Goal: Transaction & Acquisition: Purchase product/service

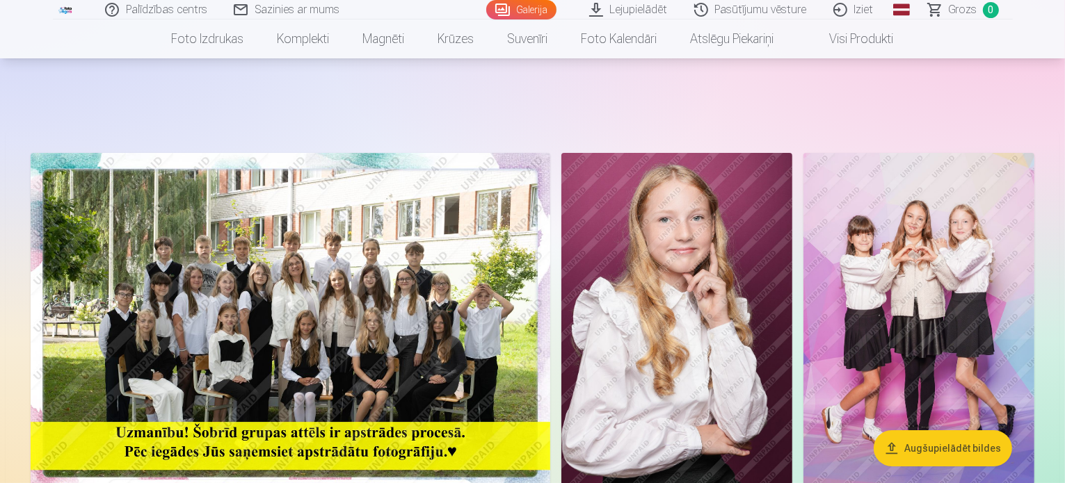
scroll to position [169, 0]
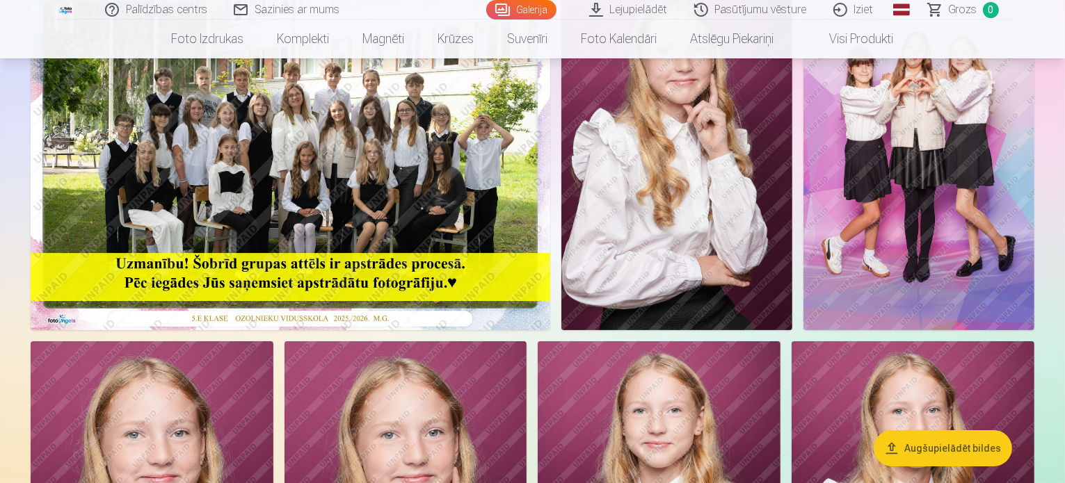
click at [458, 220] on img at bounding box center [290, 157] width 519 height 346
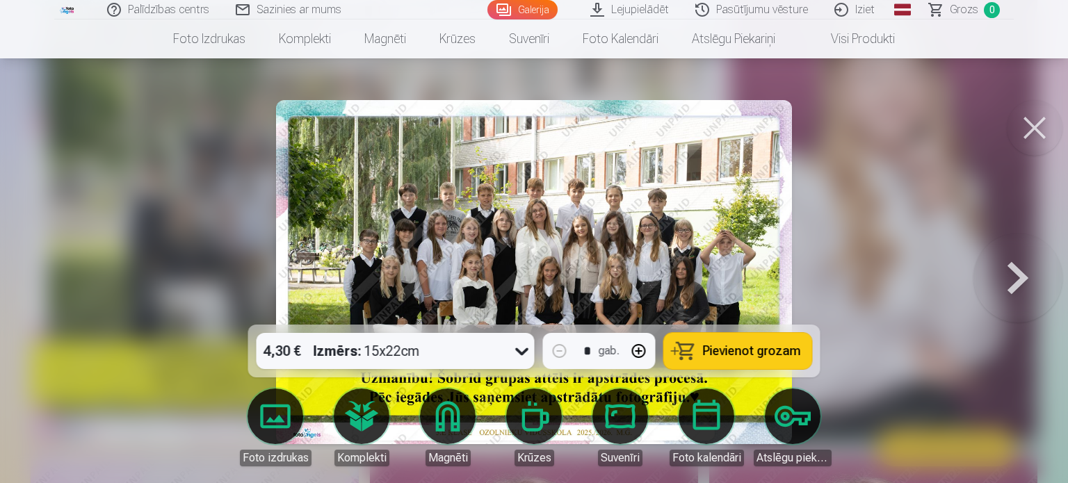
click at [716, 350] on span "Pievienot grozam" at bounding box center [752, 351] width 98 height 13
click at [1033, 122] on button at bounding box center [1035, 128] width 56 height 56
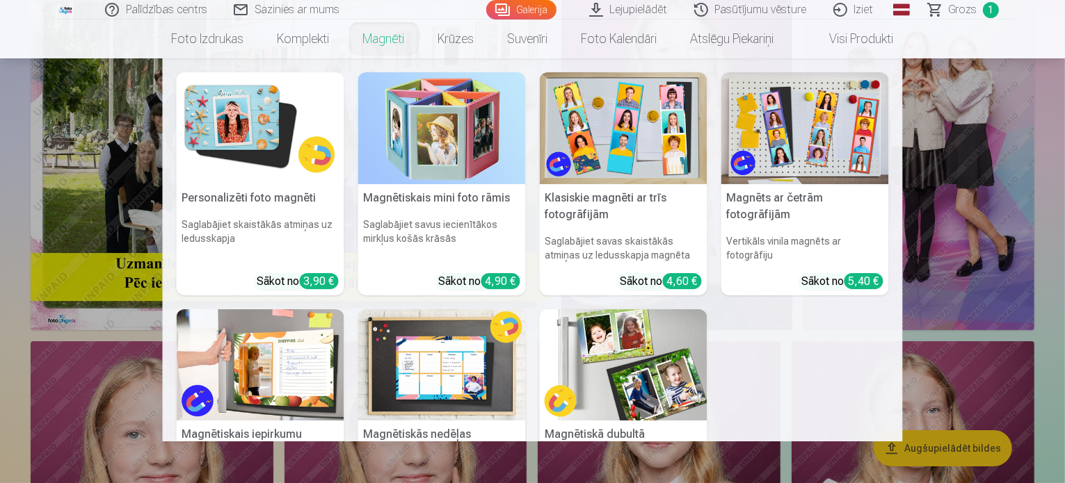
click at [366, 38] on link "Magnēti" at bounding box center [383, 38] width 75 height 39
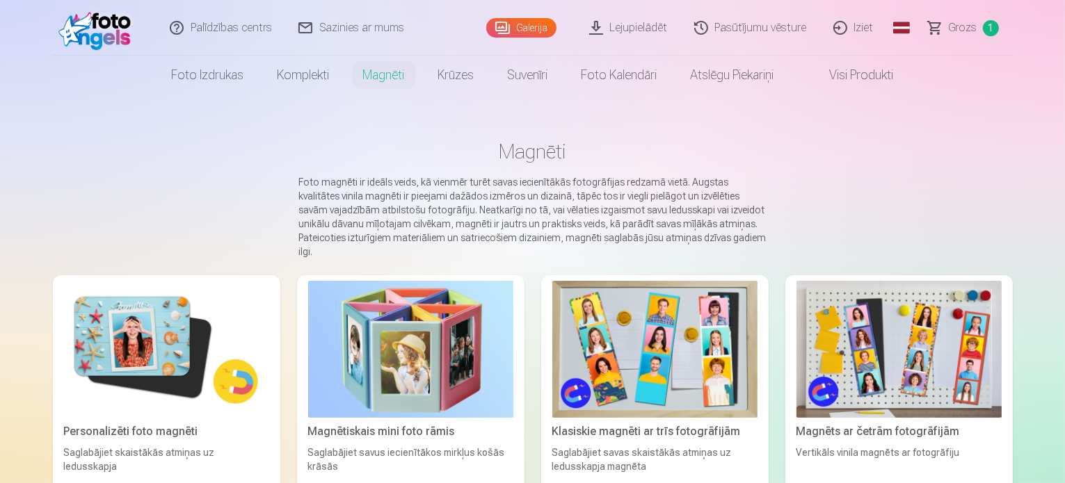
click at [85, 332] on img at bounding box center [166, 349] width 205 height 137
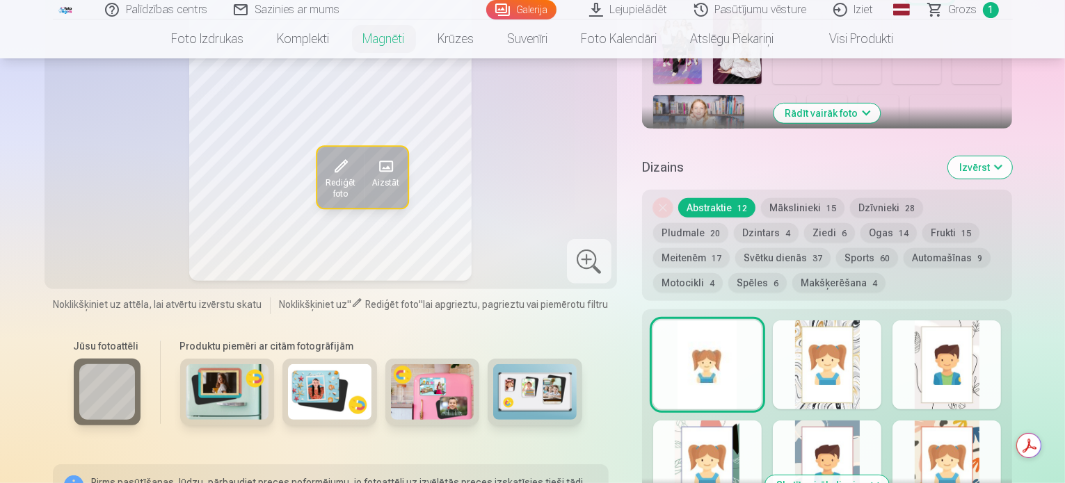
scroll to position [570, 0]
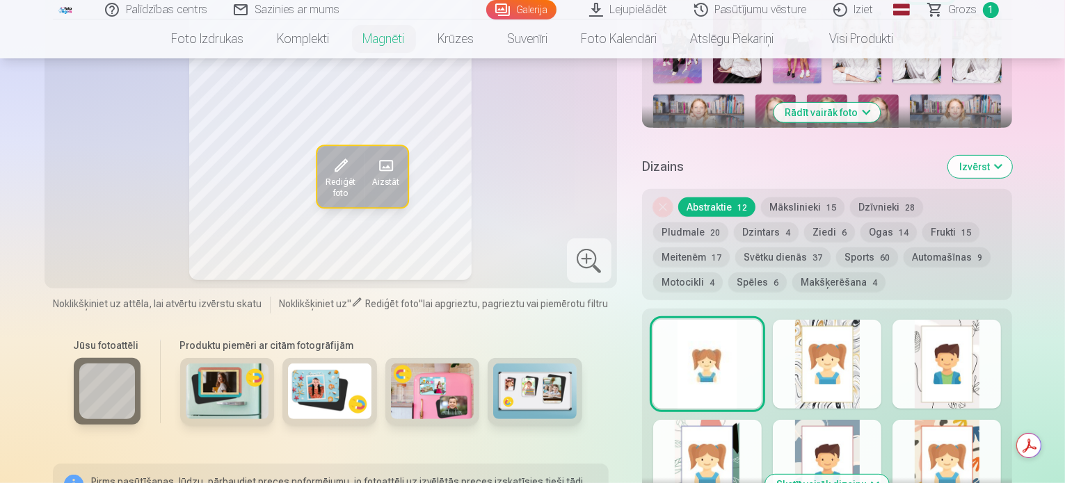
click at [722, 342] on div at bounding box center [707, 364] width 108 height 89
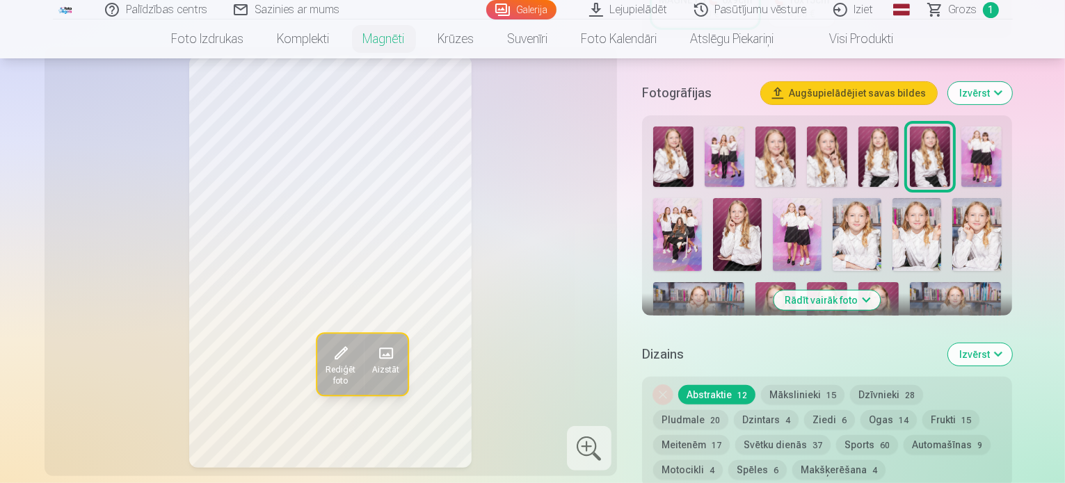
scroll to position [381, 0]
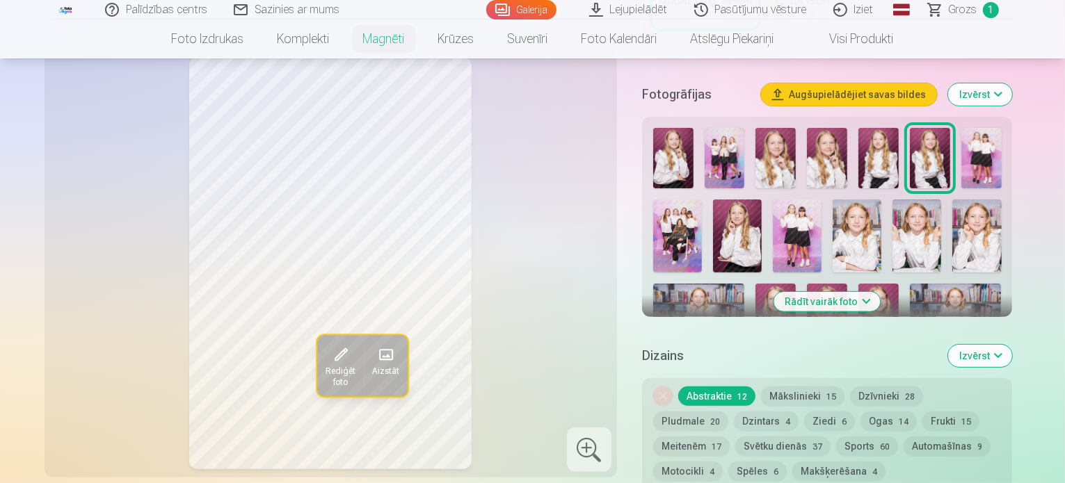
click at [892, 222] on img at bounding box center [916, 236] width 49 height 73
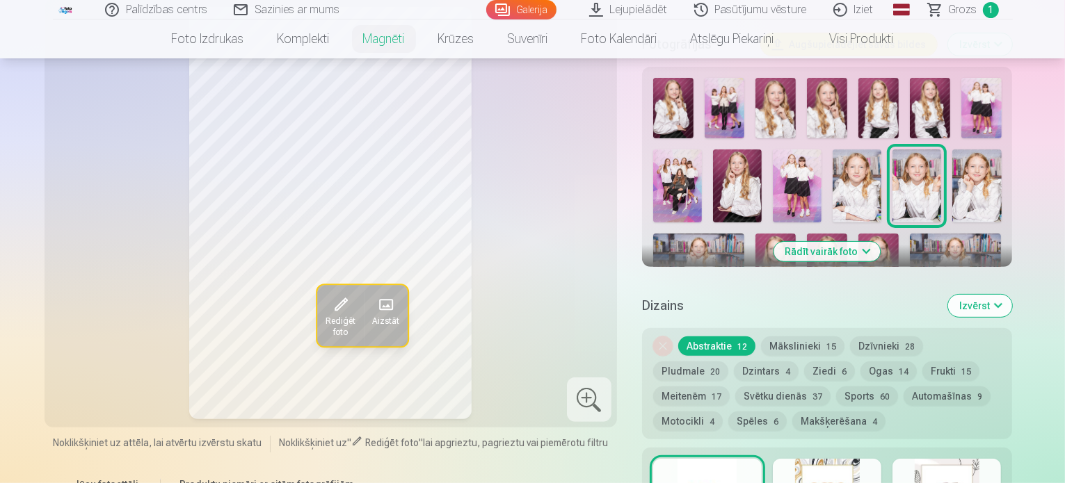
scroll to position [431, 0]
click at [866, 243] on button "Rādīt vairāk foto" at bounding box center [827, 251] width 106 height 19
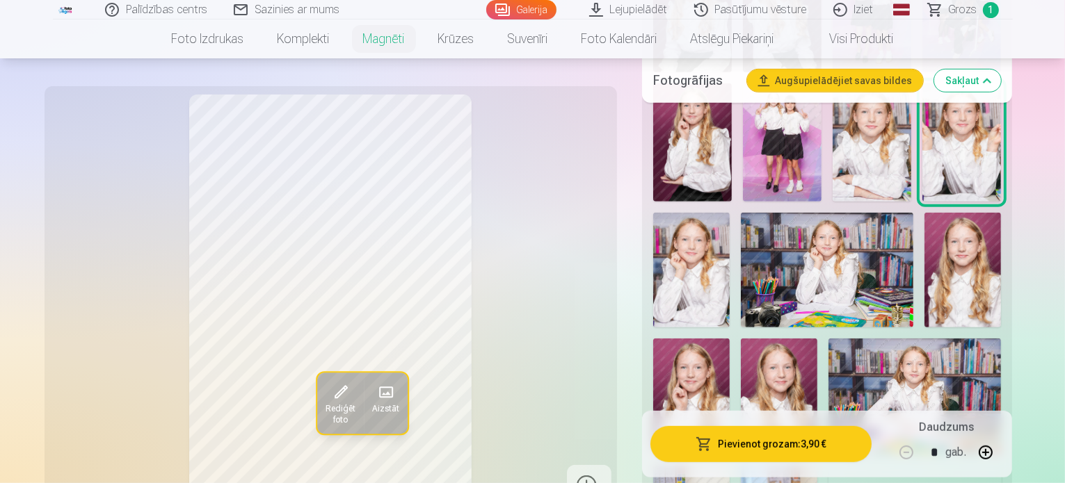
scroll to position [713, 0]
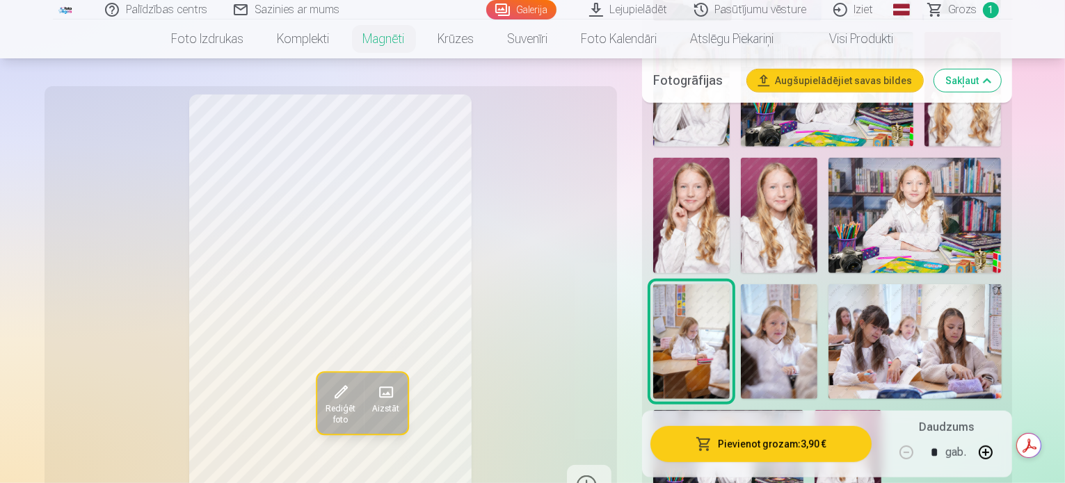
scroll to position [865, 0]
click at [765, 410] on img at bounding box center [728, 460] width 150 height 100
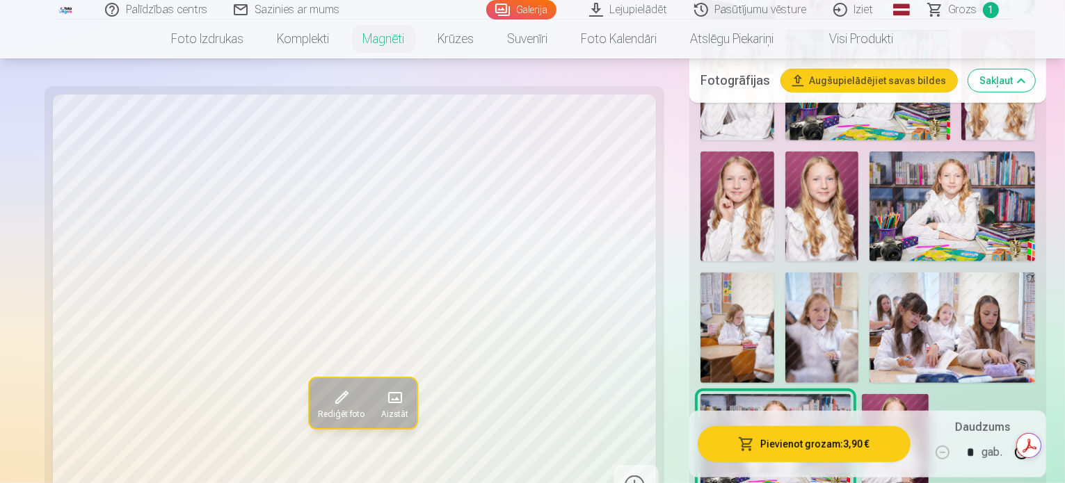
click at [868, 394] on img at bounding box center [895, 444] width 67 height 100
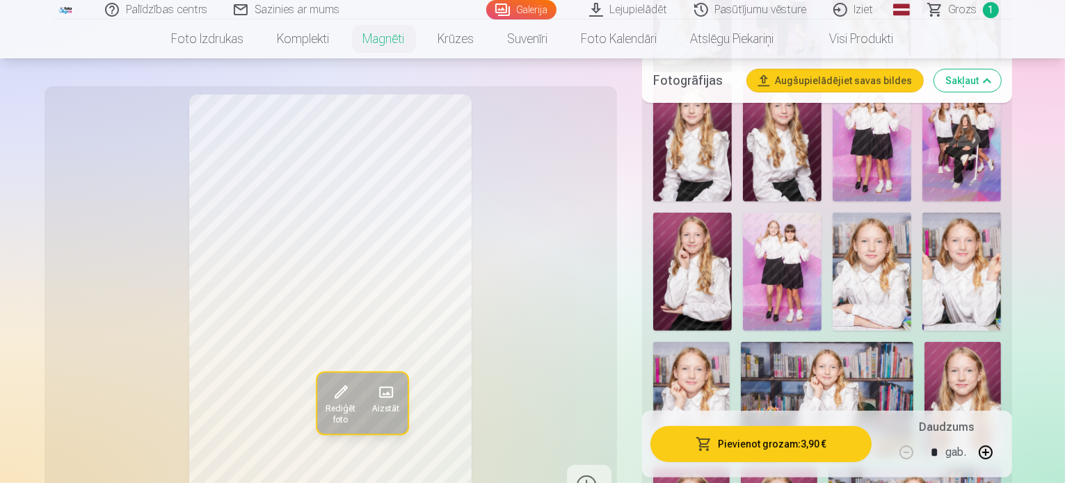
scroll to position [542, 0]
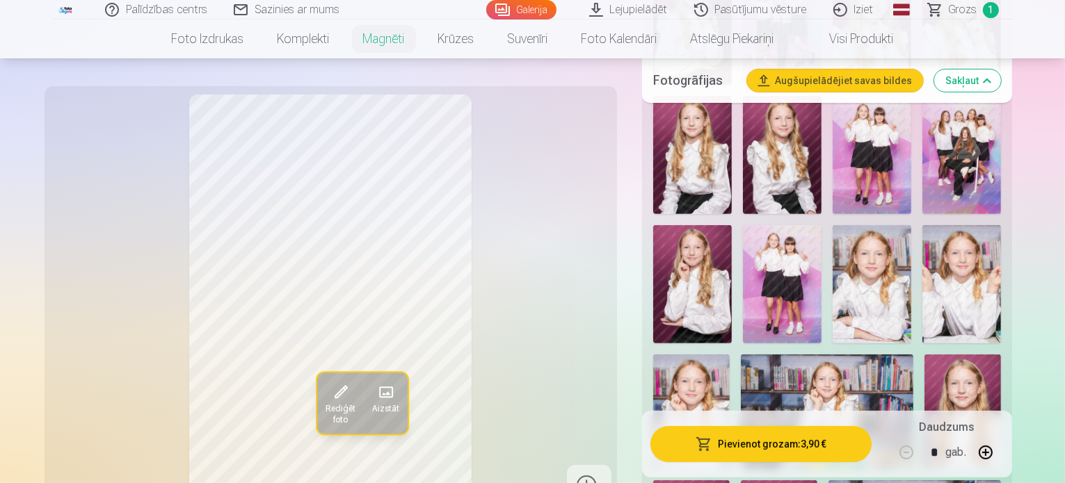
click at [913, 355] on img at bounding box center [827, 412] width 172 height 115
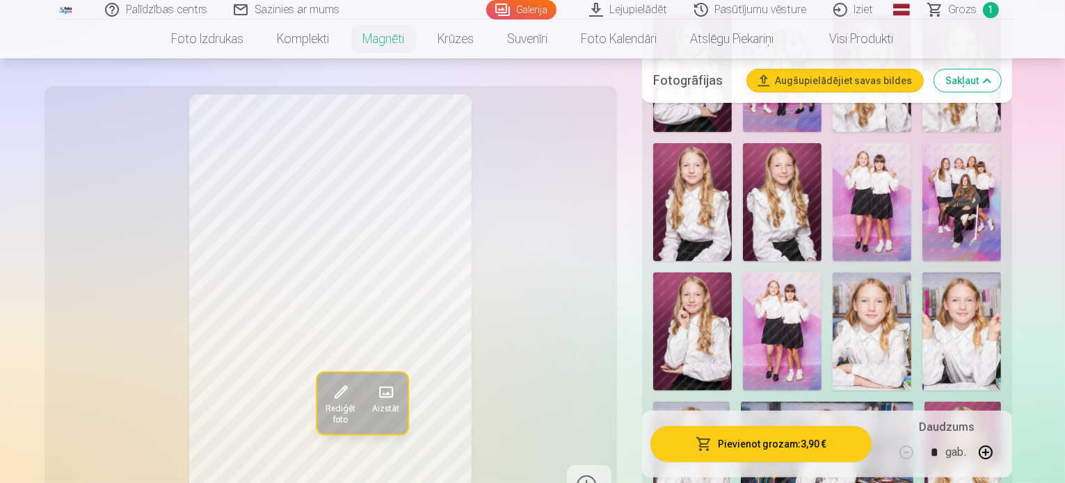
scroll to position [495, 0]
click at [743, 161] on img at bounding box center [782, 202] width 79 height 118
click at [743, 147] on img at bounding box center [782, 202] width 79 height 118
click at [832, 307] on img at bounding box center [871, 332] width 79 height 118
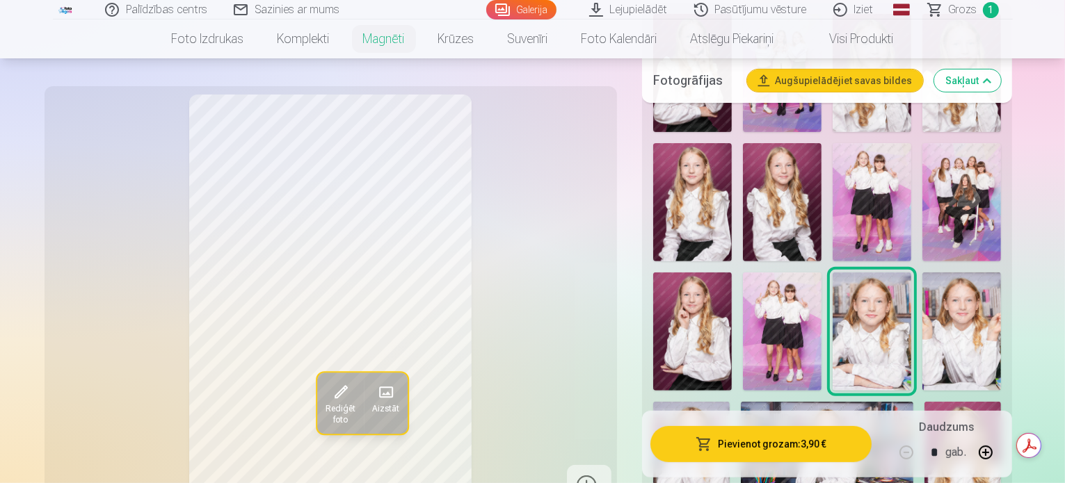
click at [743, 169] on img at bounding box center [782, 202] width 79 height 118
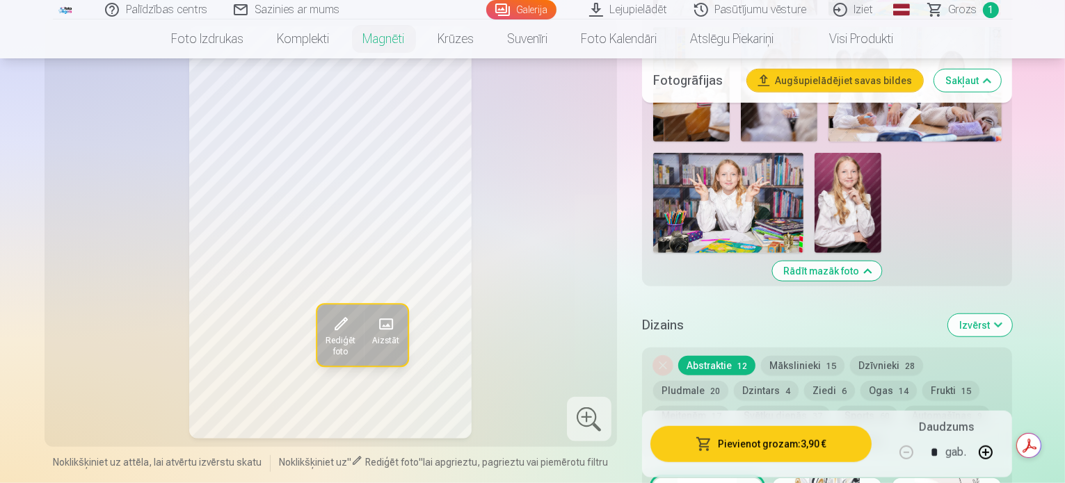
scroll to position [1123, 0]
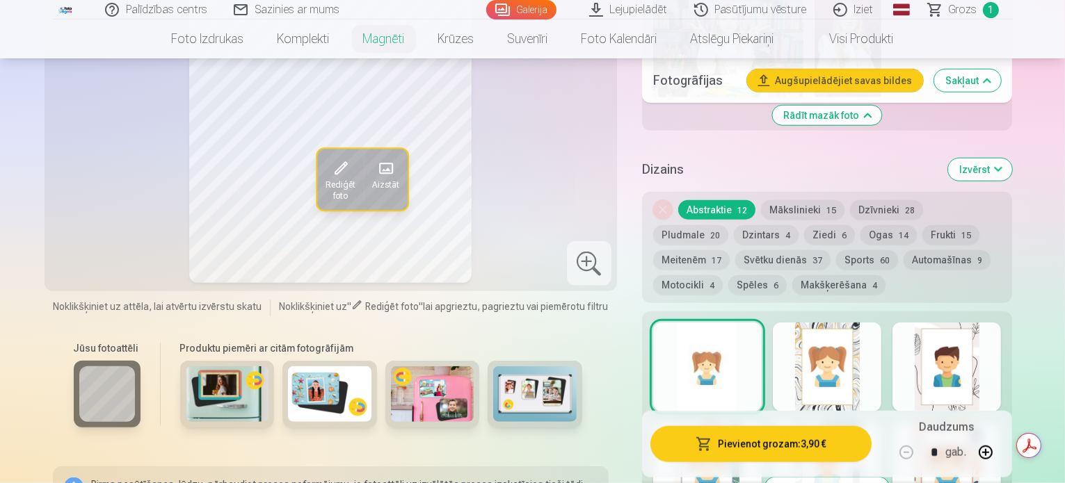
scroll to position [1279, 0]
click at [837, 322] on div at bounding box center [827, 366] width 108 height 89
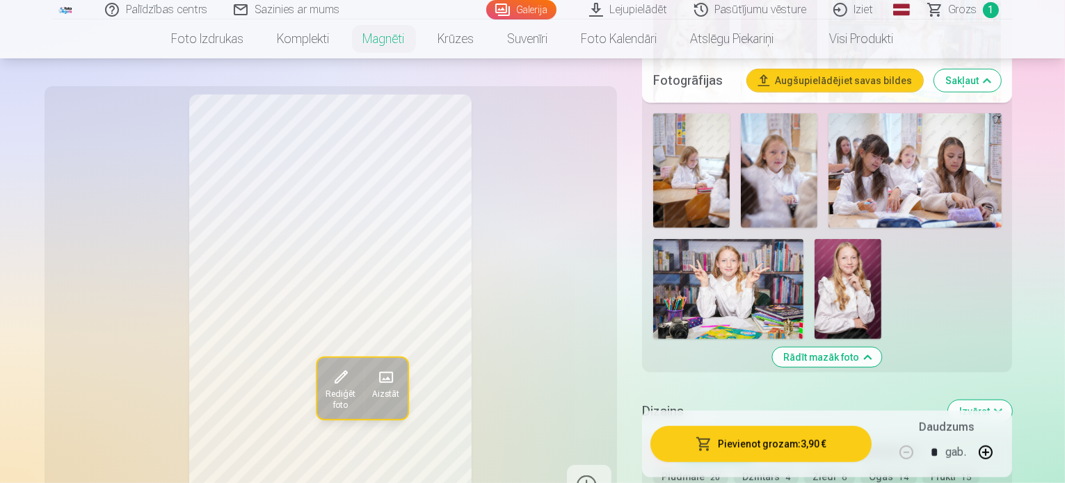
scroll to position [1037, 0]
click at [601, 465] on div at bounding box center [589, 487] width 45 height 45
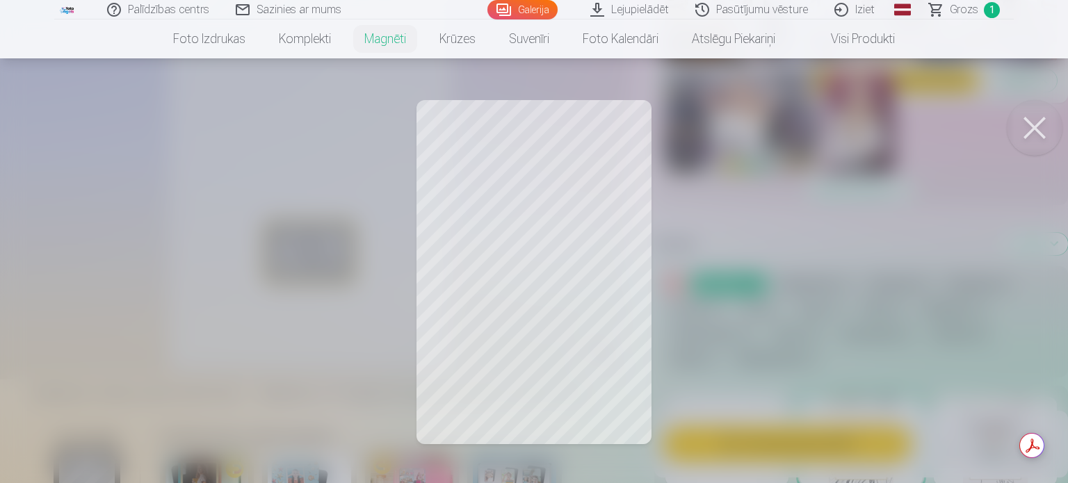
click at [1038, 133] on button at bounding box center [1035, 128] width 56 height 56
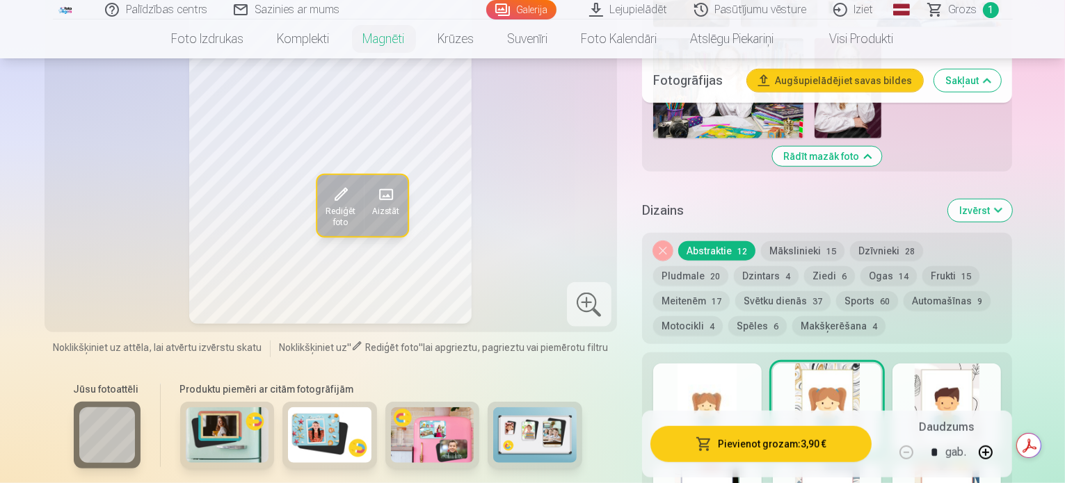
scroll to position [1238, 0]
click at [302, 407] on img at bounding box center [329, 435] width 83 height 56
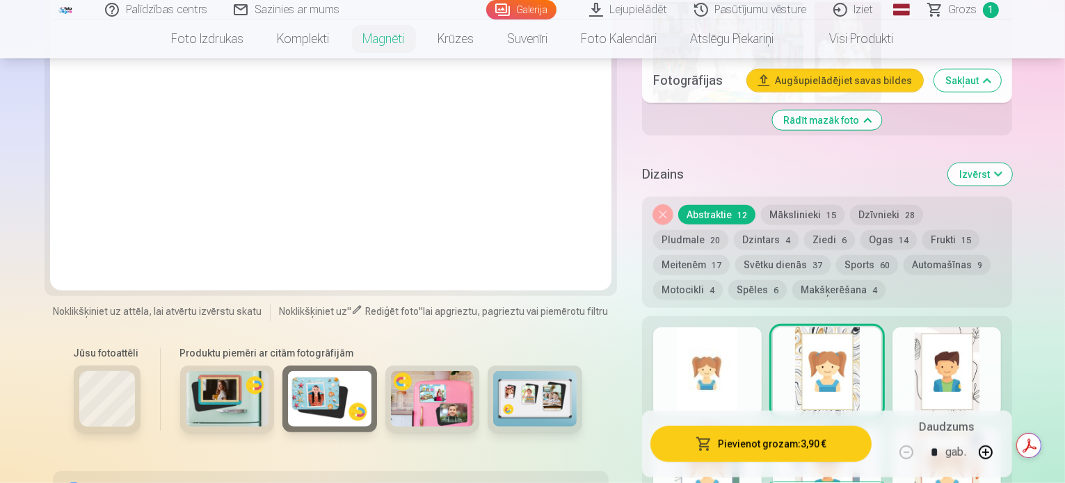
scroll to position [1296, 0]
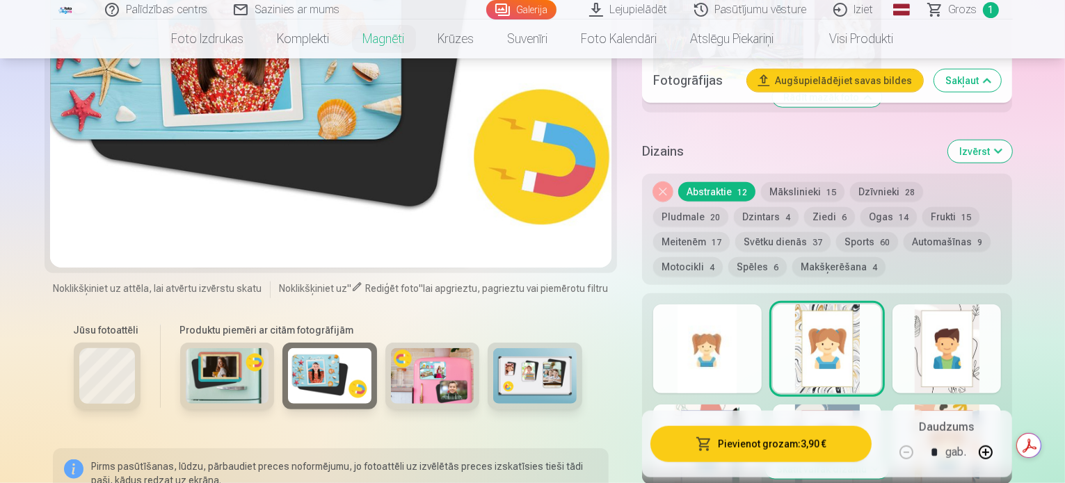
click at [850, 460] on button "Skatīt vairāk dizainu" at bounding box center [827, 469] width 124 height 19
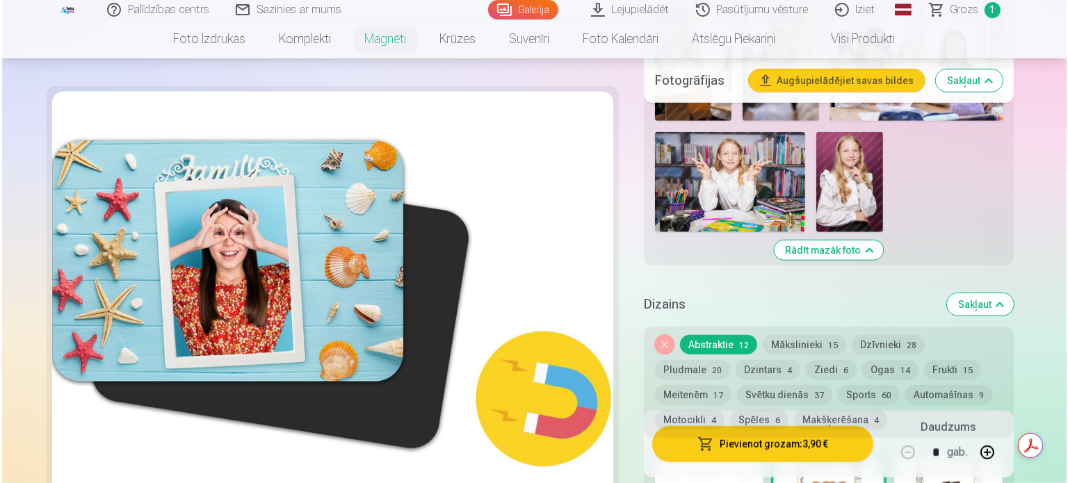
scroll to position [1083, 0]
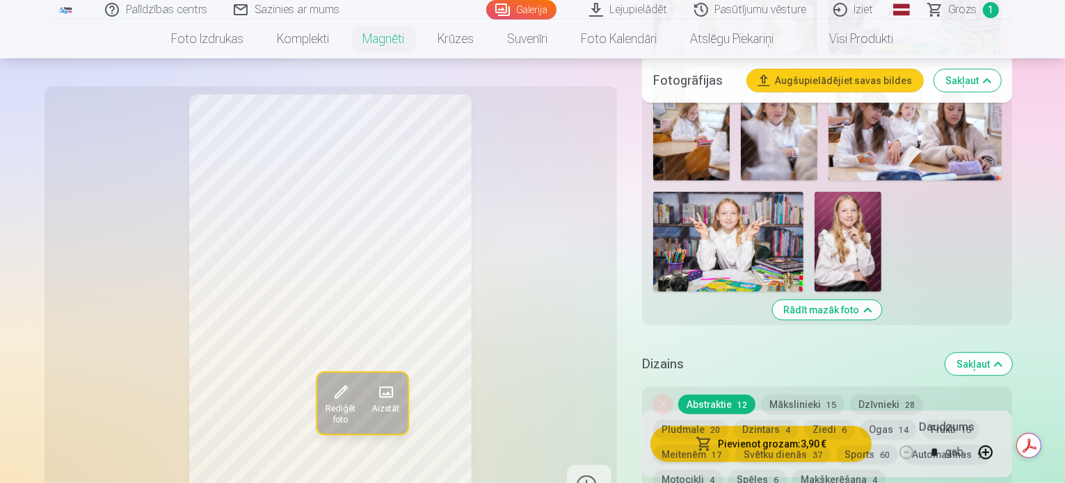
click at [833, 439] on button "Pievienot grozam : 3,90 €" at bounding box center [761, 444] width 222 height 36
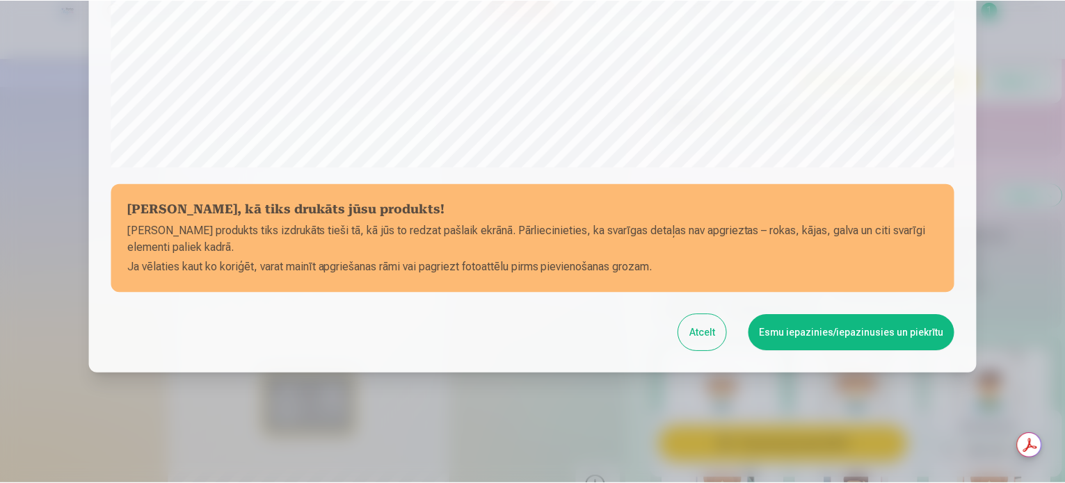
scroll to position [517, 0]
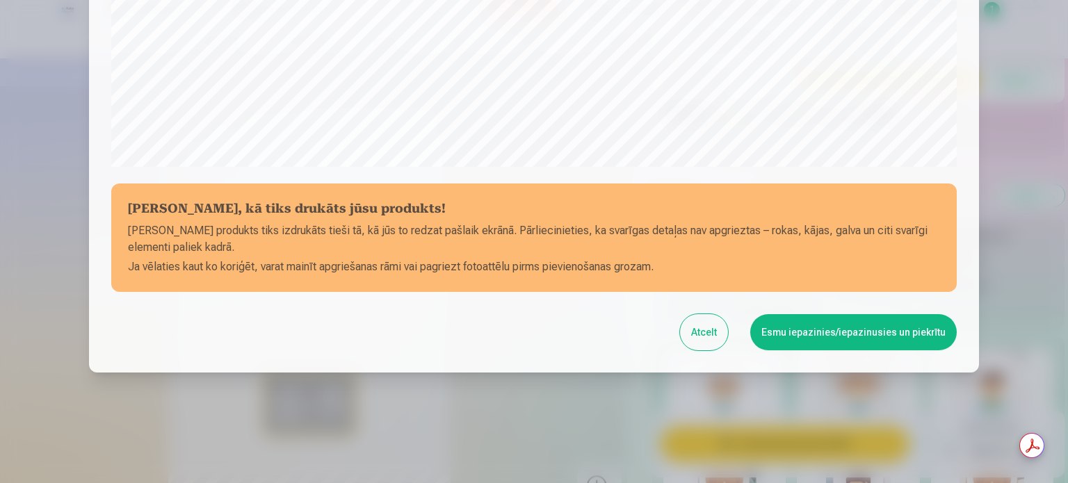
click at [852, 332] on button "Esmu iepazinies/iepazinusies un piekrītu" at bounding box center [853, 332] width 207 height 36
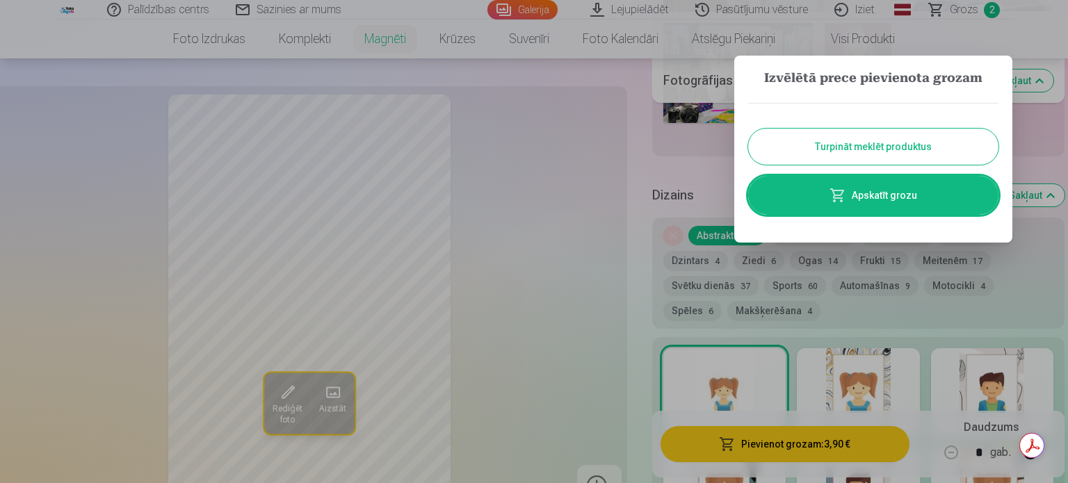
click at [738, 394] on div at bounding box center [534, 241] width 1068 height 483
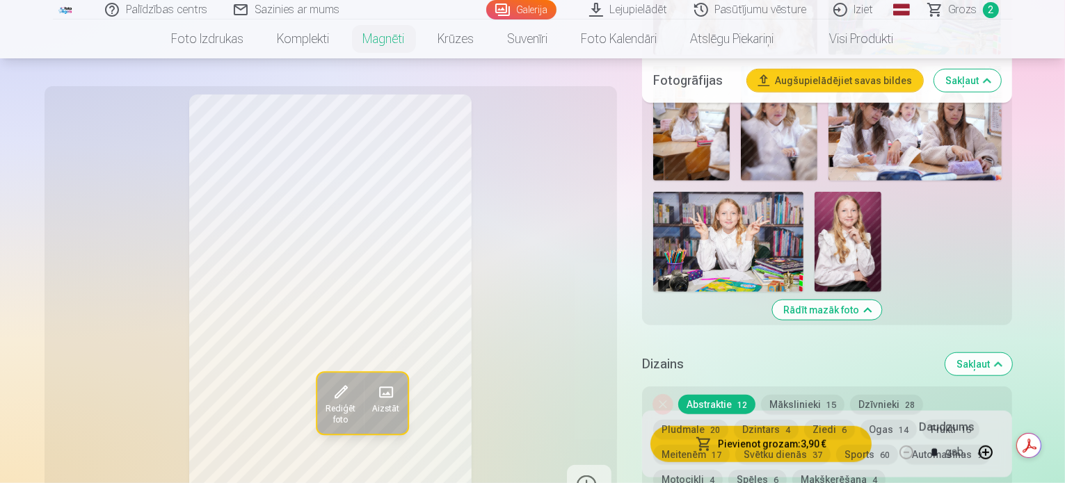
click at [956, 8] on span "Grozs" at bounding box center [962, 9] width 29 height 17
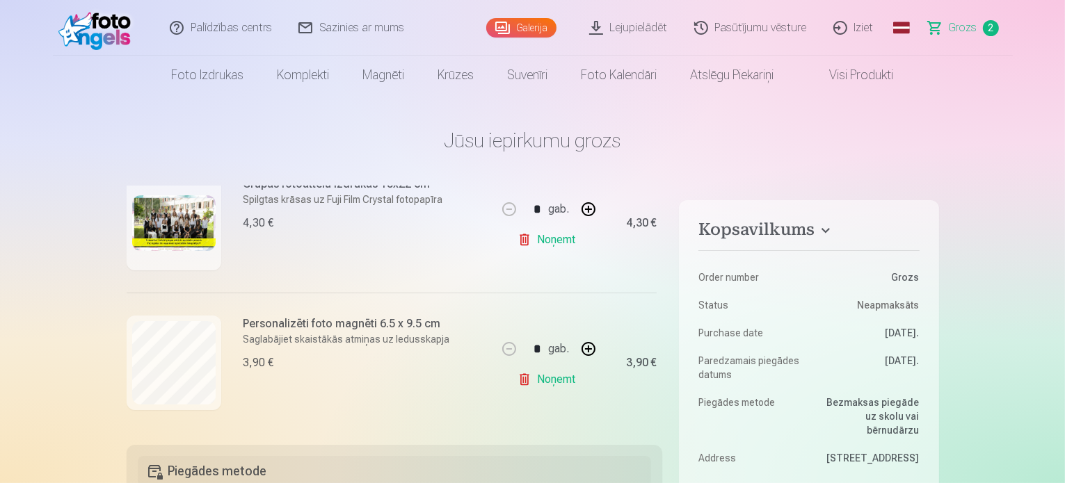
scroll to position [210, 0]
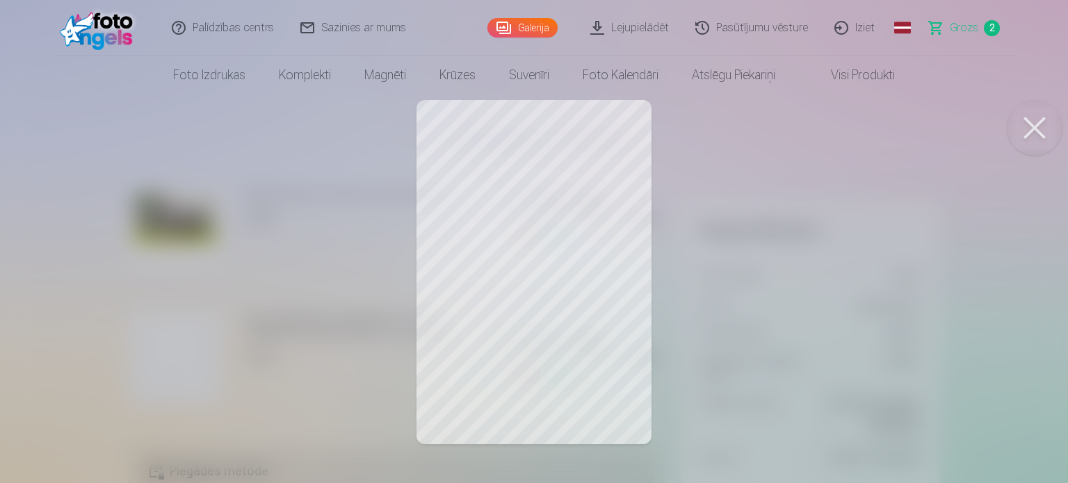
click at [512, 297] on div at bounding box center [534, 241] width 1068 height 483
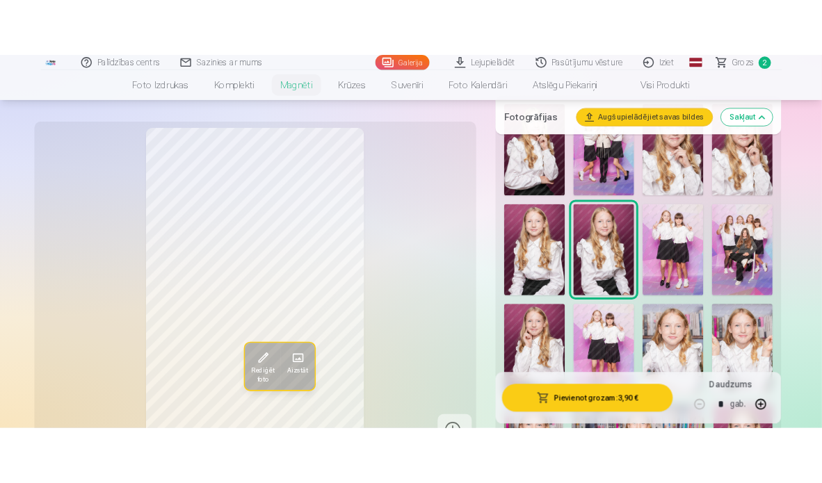
scroll to position [445, 0]
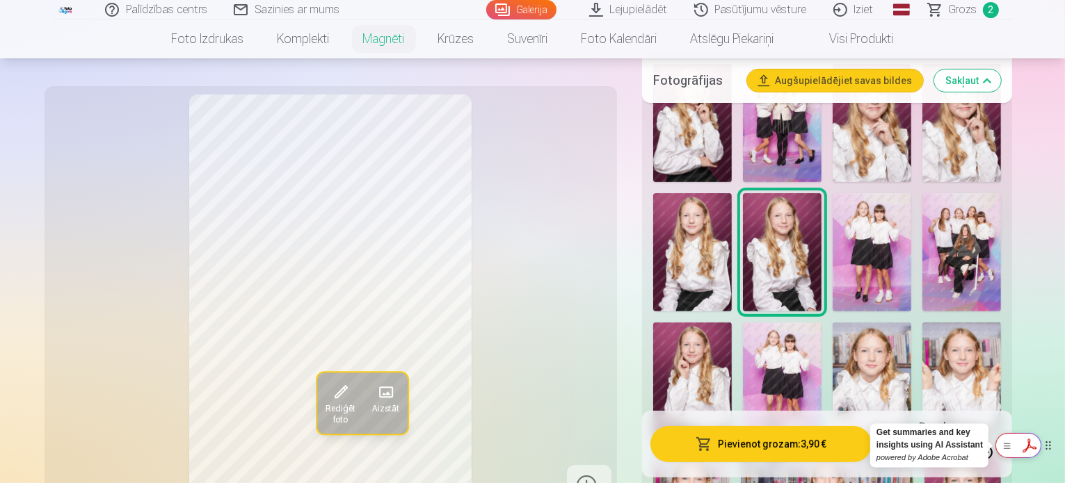
click at [1037, 453] on div at bounding box center [1018, 445] width 46 height 25
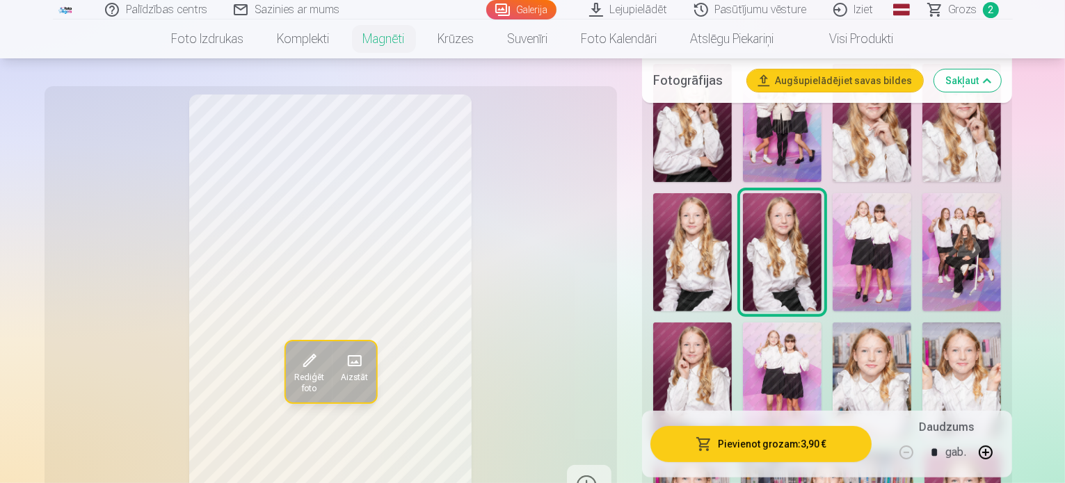
click at [797, 439] on button "Pievienot grozam : 3,90 €" at bounding box center [761, 444] width 222 height 36
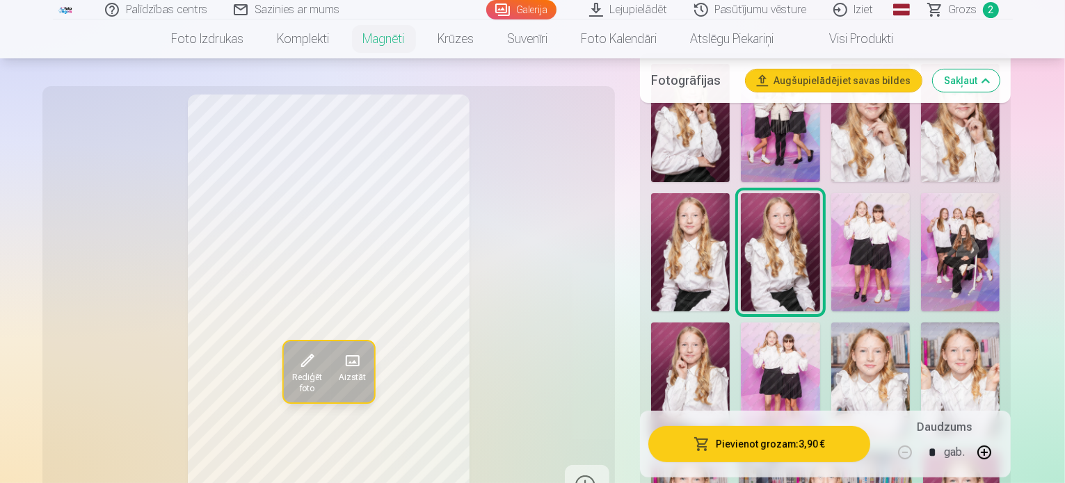
click at [789, 451] on div "Loading..." at bounding box center [527, 367] width 793 height 595
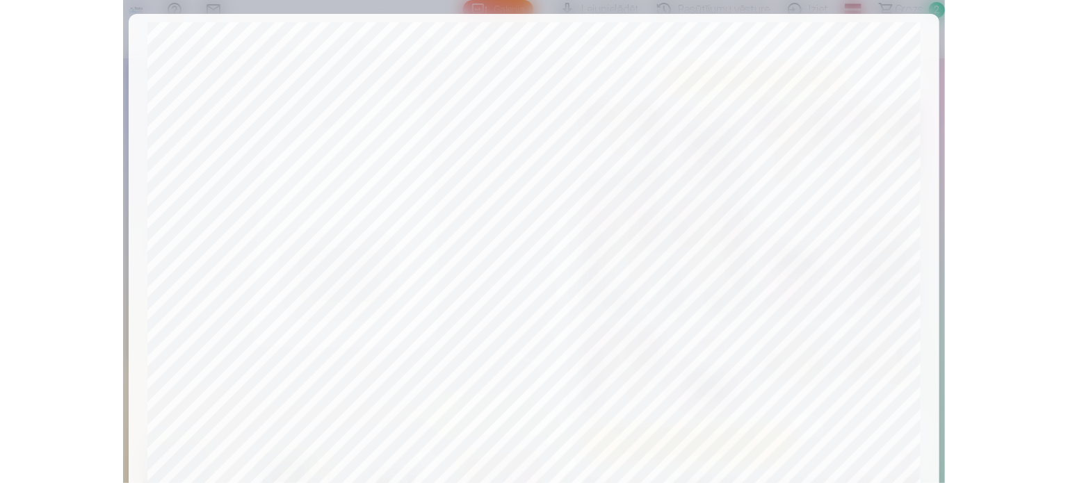
scroll to position [408, 0]
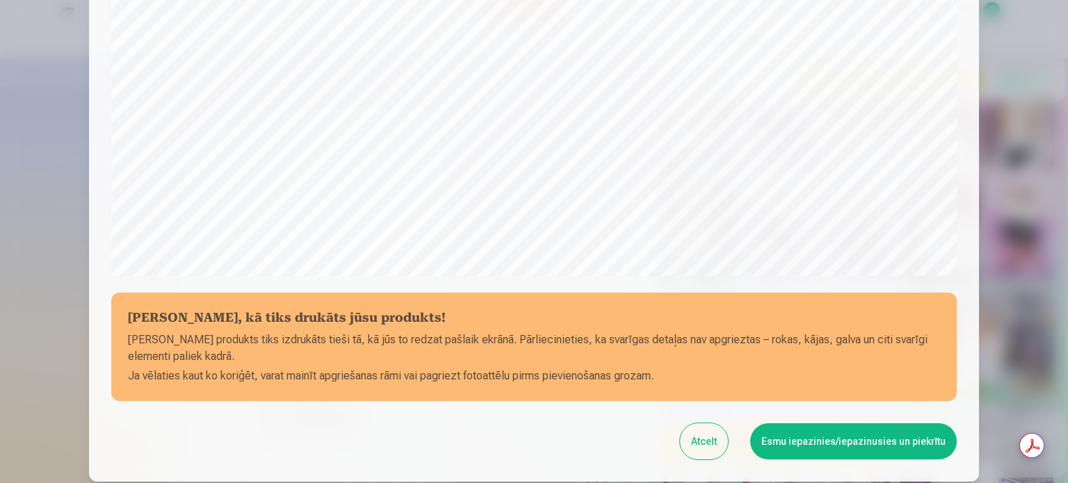
click at [709, 450] on button "Atcelt" at bounding box center [704, 441] width 48 height 36
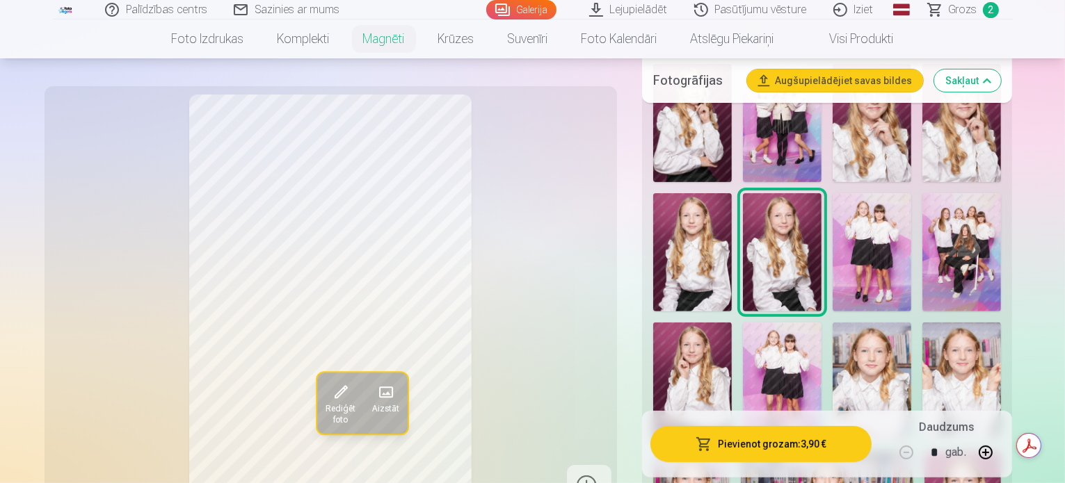
click at [709, 450] on button "Pievienot grozam : 3,90 €" at bounding box center [761, 444] width 222 height 36
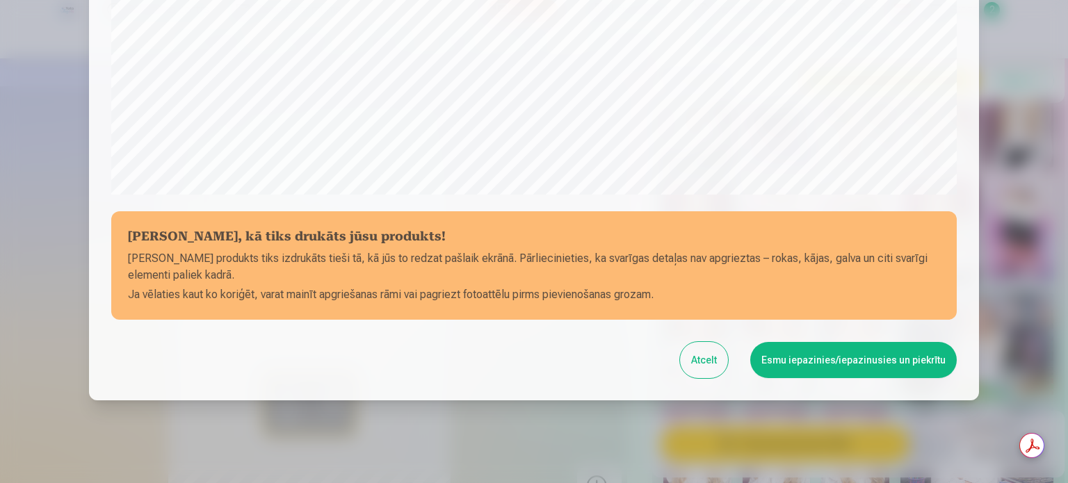
scroll to position [517, 0]
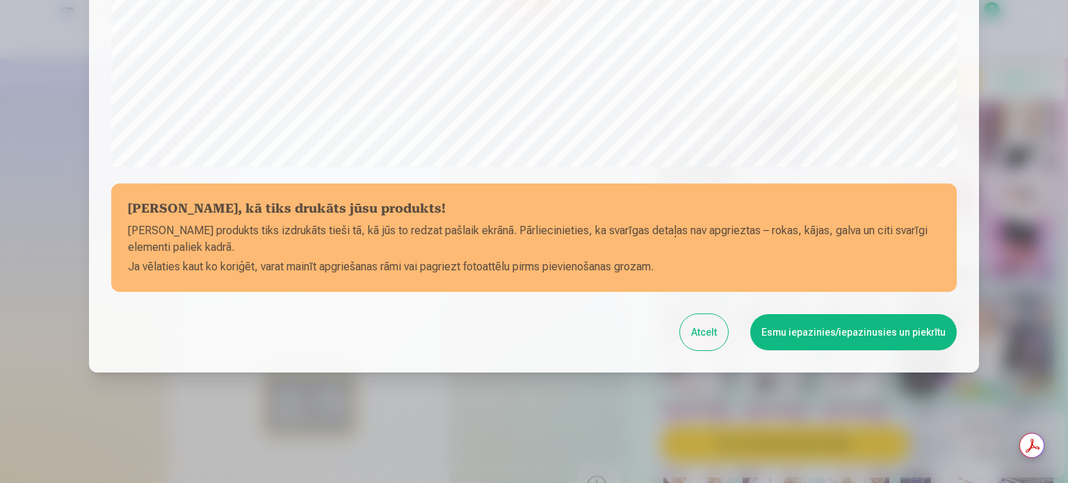
click at [797, 330] on button "Esmu iepazinies/iepazinusies un piekrītu" at bounding box center [853, 332] width 207 height 36
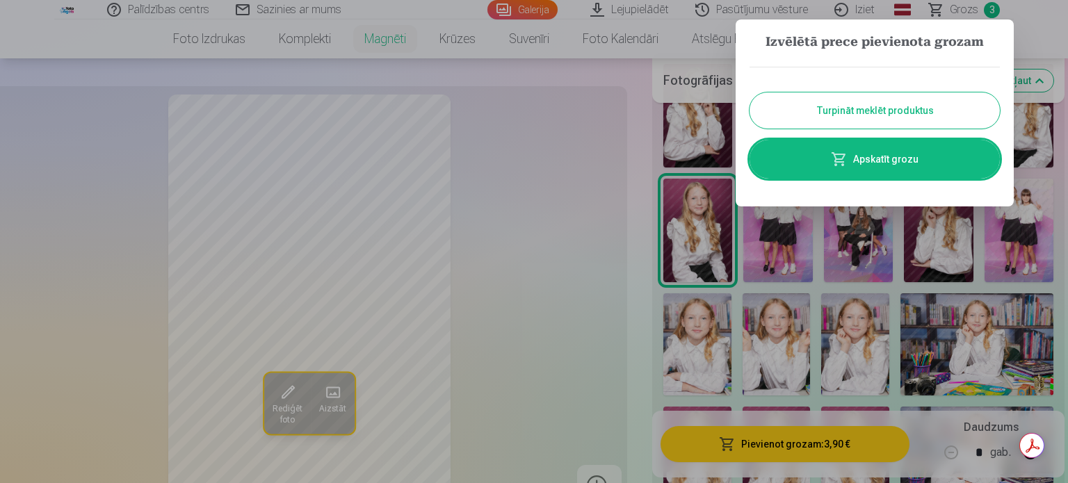
click at [882, 114] on button "Turpināt meklēt produktus" at bounding box center [875, 110] width 250 height 36
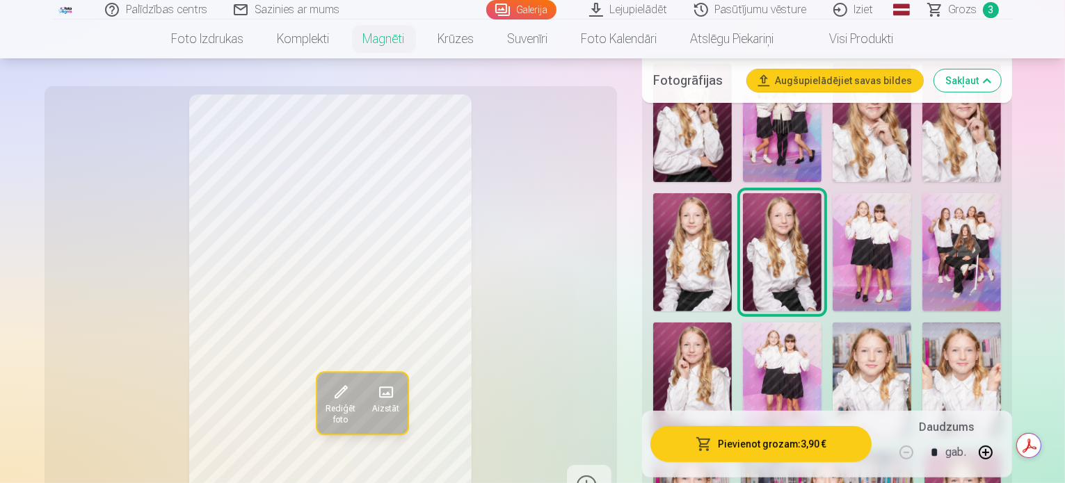
click at [770, 441] on button "Pievienot grozam : 3,90 €" at bounding box center [761, 444] width 222 height 36
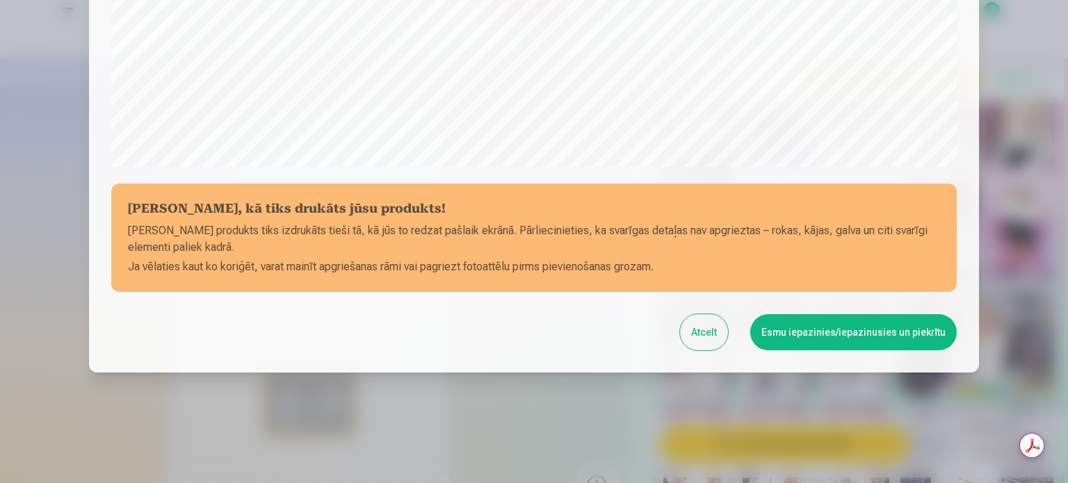
click at [846, 332] on button "Esmu iepazinies/iepazinusies un piekrītu" at bounding box center [853, 332] width 207 height 36
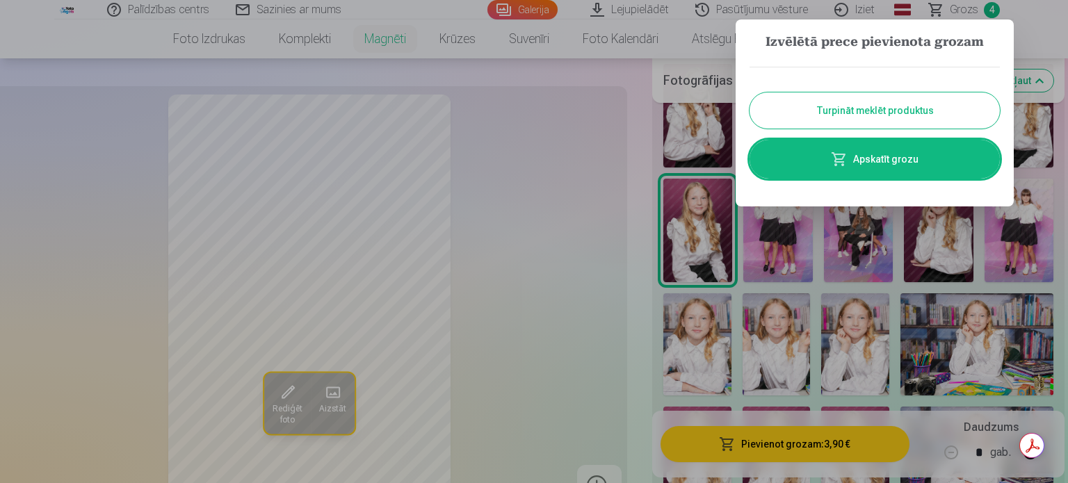
click at [864, 161] on link "Apskatīt grozu" at bounding box center [875, 159] width 250 height 39
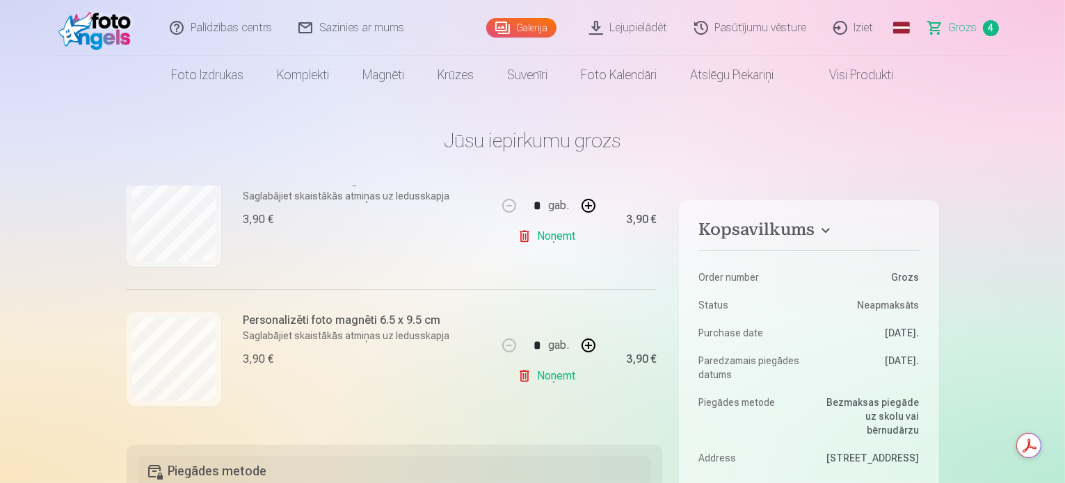
scroll to position [490, 0]
click at [542, 373] on link "Noņemt" at bounding box center [548, 376] width 63 height 28
click at [556, 232] on link "Noņemt" at bounding box center [548, 236] width 63 height 28
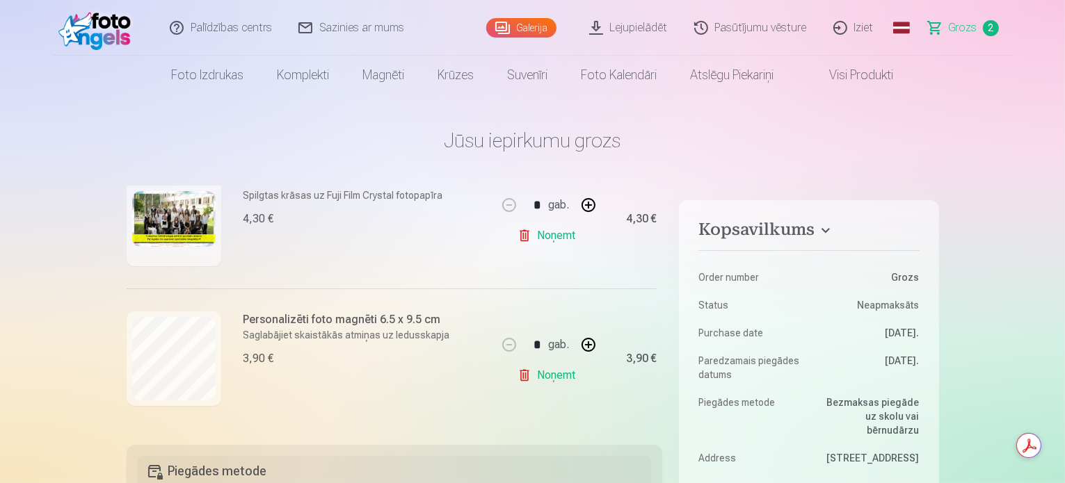
click at [520, 236] on link "Noņemt" at bounding box center [548, 236] width 63 height 28
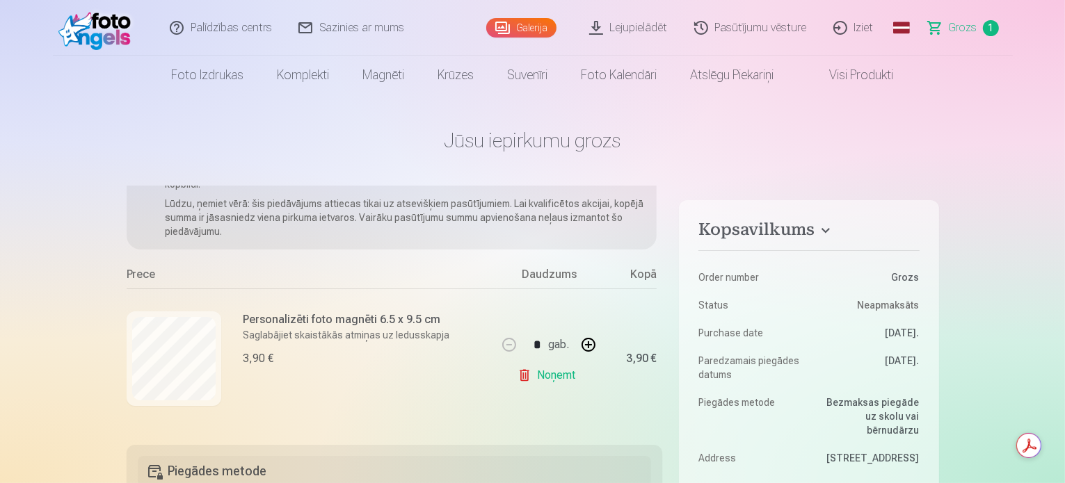
scroll to position [70, 0]
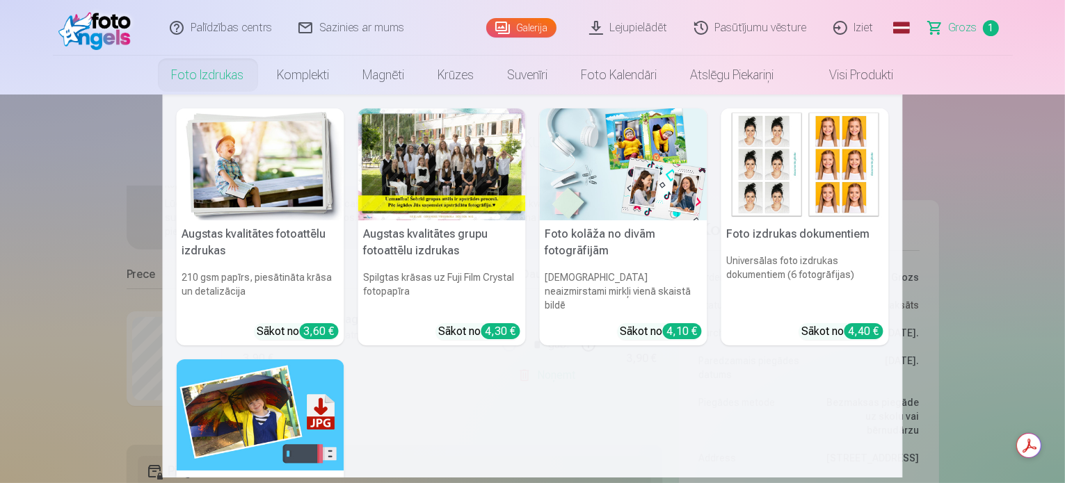
click at [204, 76] on link "Foto izdrukas" at bounding box center [208, 75] width 106 height 39
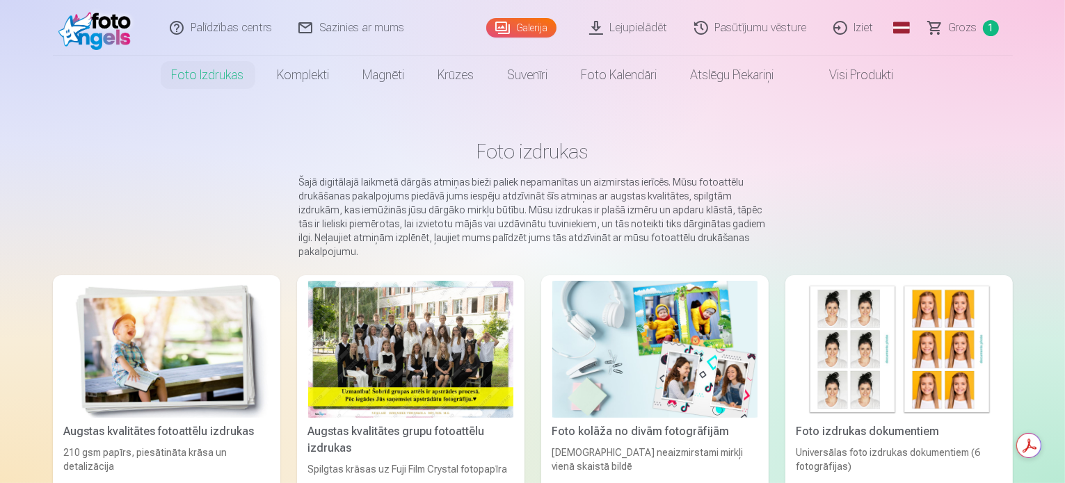
click at [395, 378] on div at bounding box center [410, 349] width 205 height 137
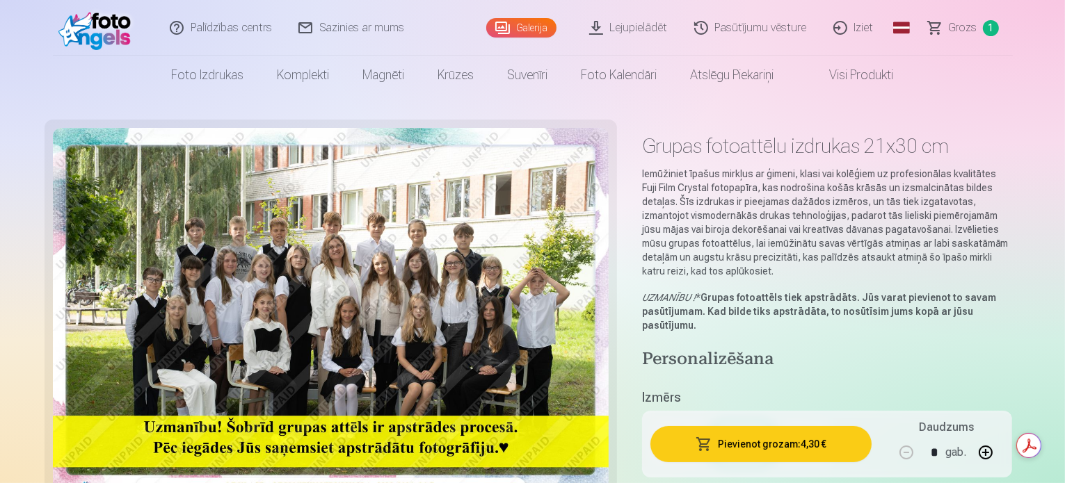
click at [715, 446] on button "Pievienot grozam : 4,30 €" at bounding box center [761, 444] width 222 height 36
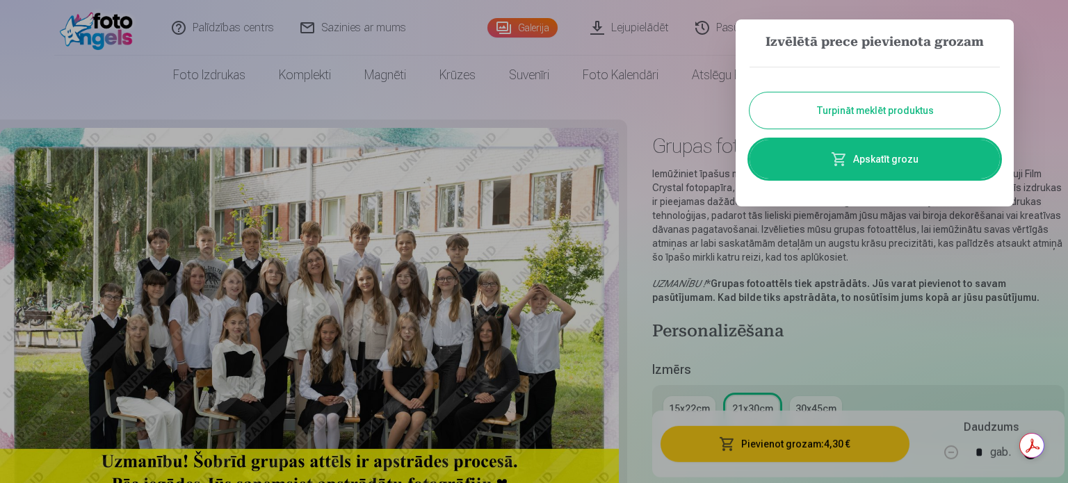
click at [860, 119] on button "Turpināt meklēt produktus" at bounding box center [875, 110] width 250 height 36
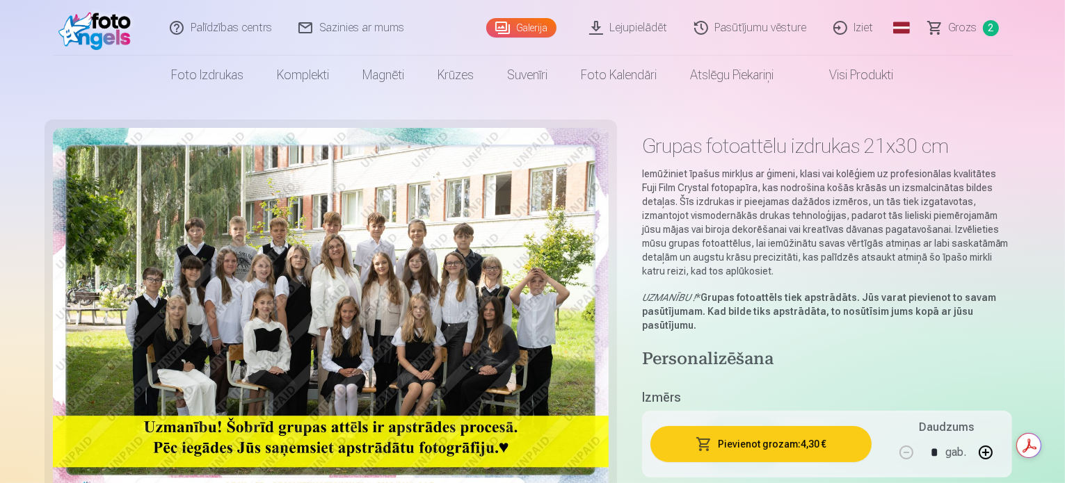
click at [960, 30] on span "Grozs" at bounding box center [962, 27] width 29 height 17
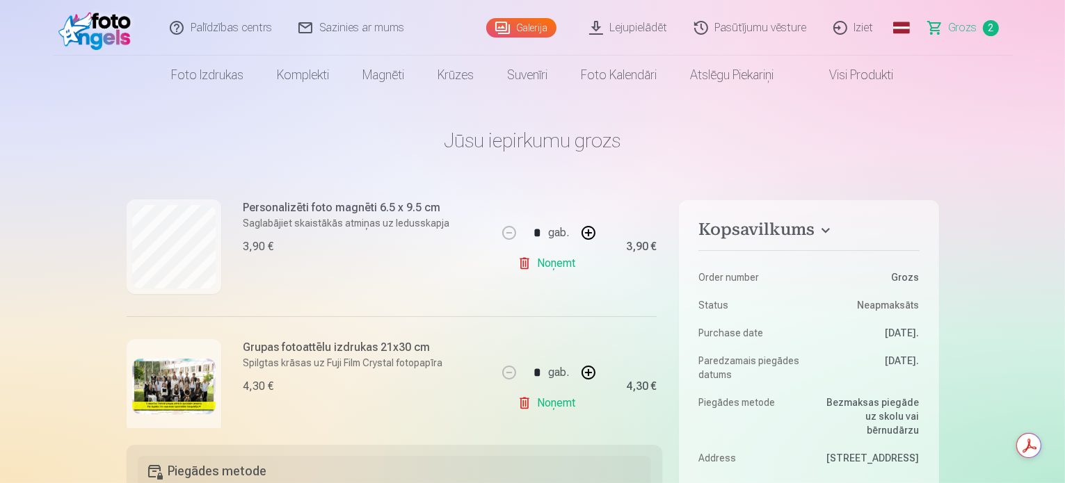
scroll to position [179, 0]
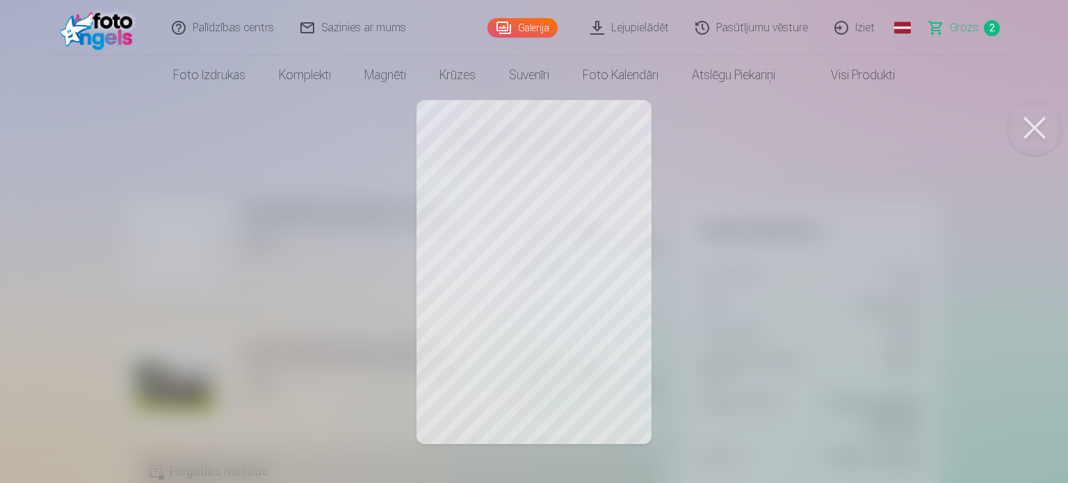
click at [1043, 124] on button at bounding box center [1035, 128] width 56 height 56
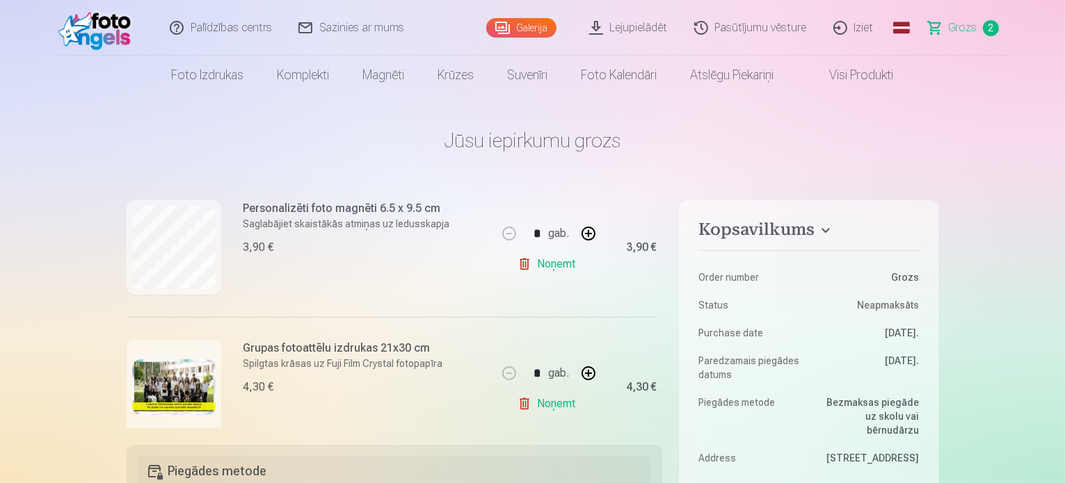
click at [583, 233] on button "button" at bounding box center [588, 233] width 33 height 33
type input "*"
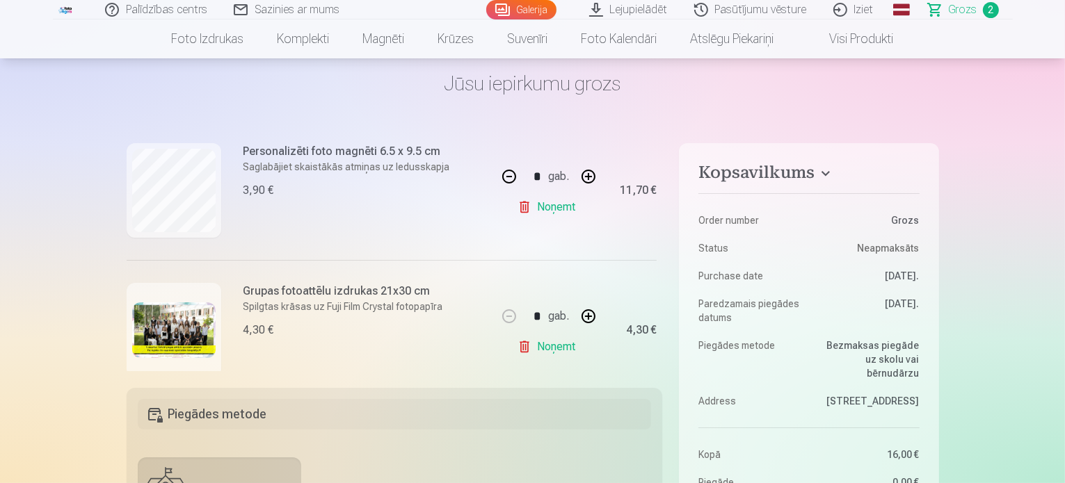
scroll to position [0, 0]
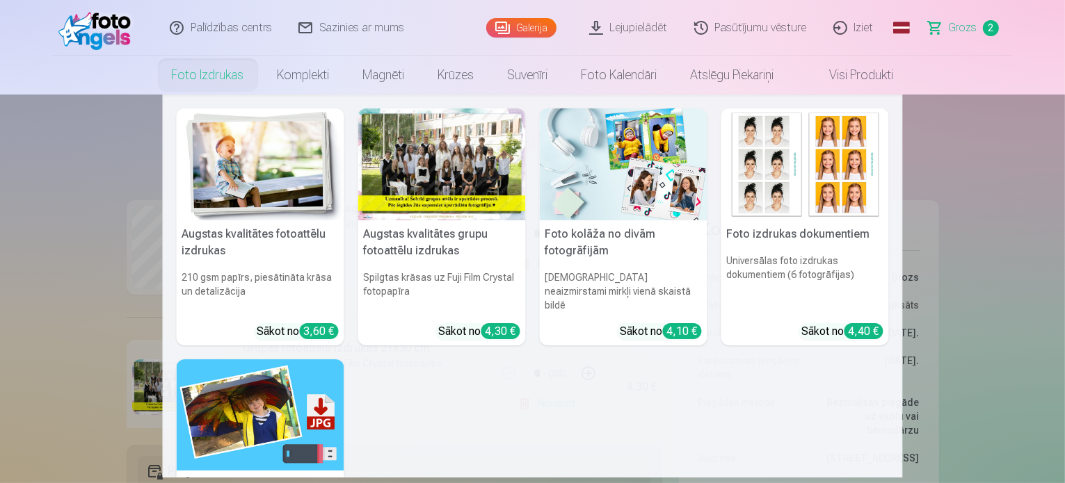
click at [143, 223] on nav "Augstas kvalitātes fotoattēlu izdrukas 210 gsm papīrs, piesātināta krāsa un det…" at bounding box center [532, 286] width 1065 height 383
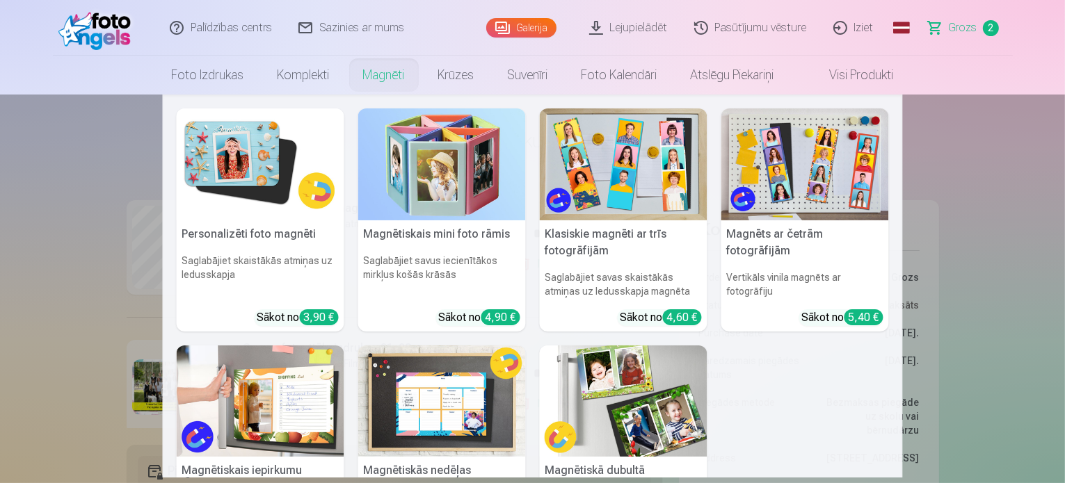
click at [394, 78] on link "Magnēti" at bounding box center [383, 75] width 75 height 39
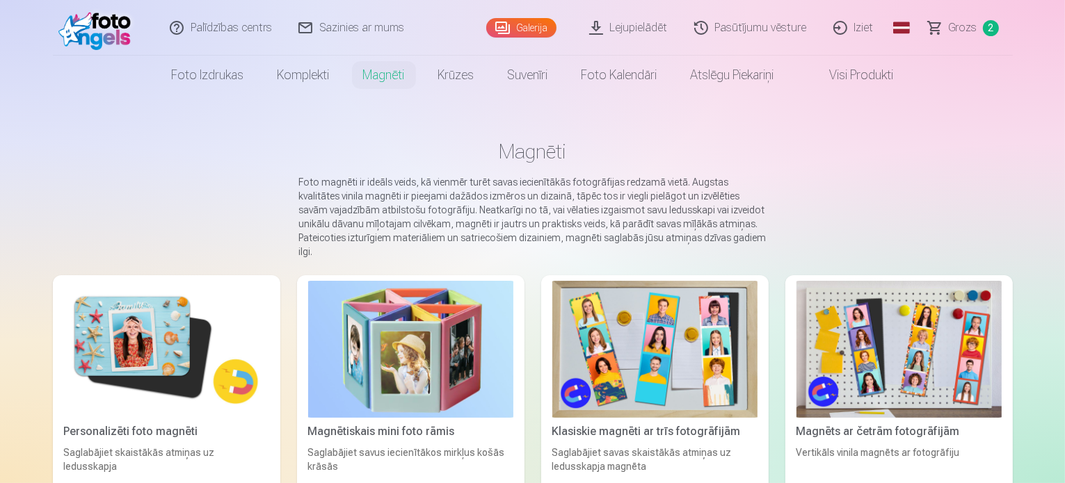
click at [102, 332] on img at bounding box center [166, 349] width 205 height 137
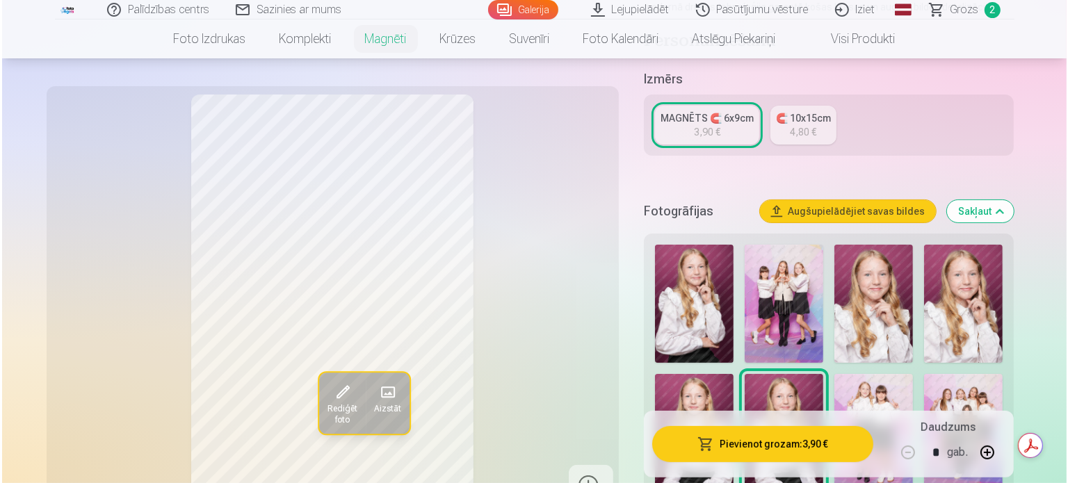
scroll to position [264, 0]
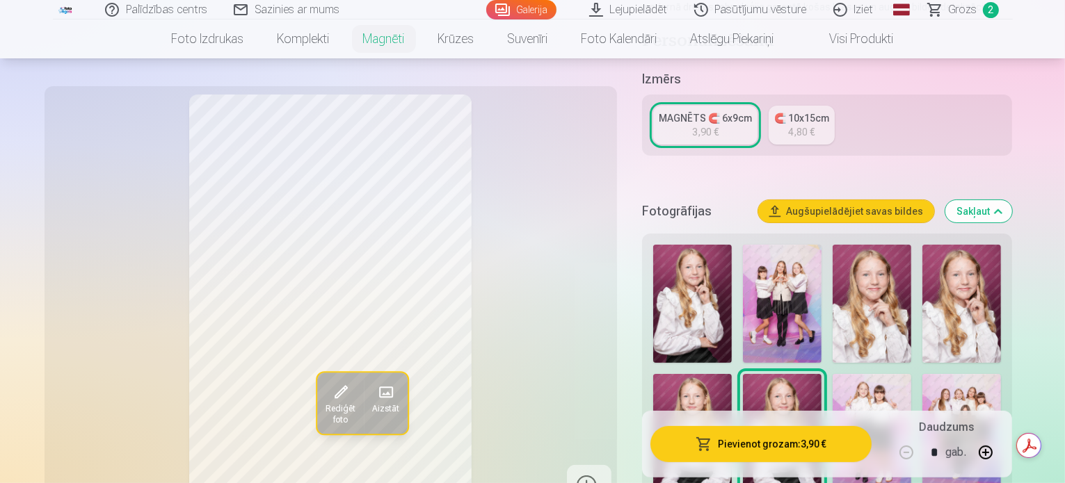
click at [329, 401] on span at bounding box center [340, 393] width 22 height 22
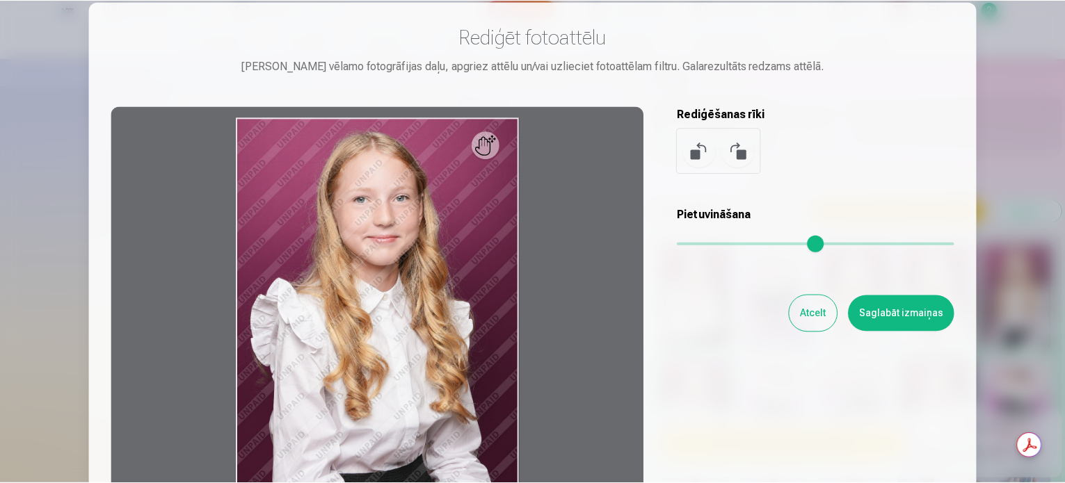
scroll to position [26, 0]
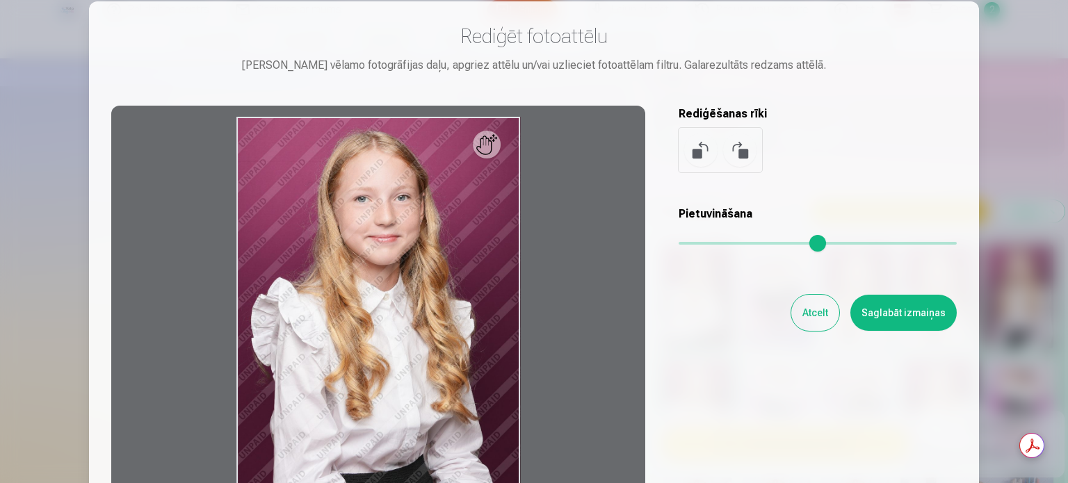
click at [701, 163] on button at bounding box center [700, 150] width 33 height 33
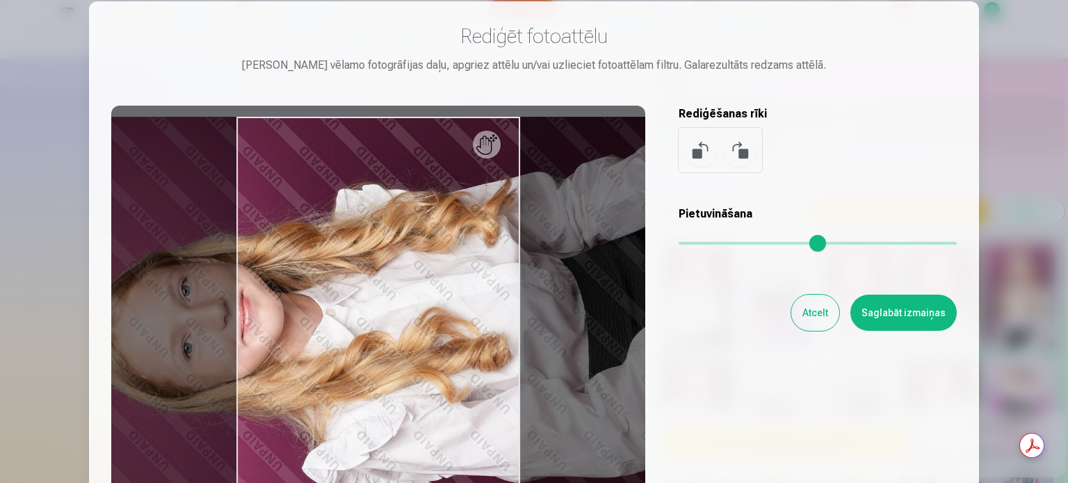
click at [749, 154] on button at bounding box center [739, 150] width 33 height 33
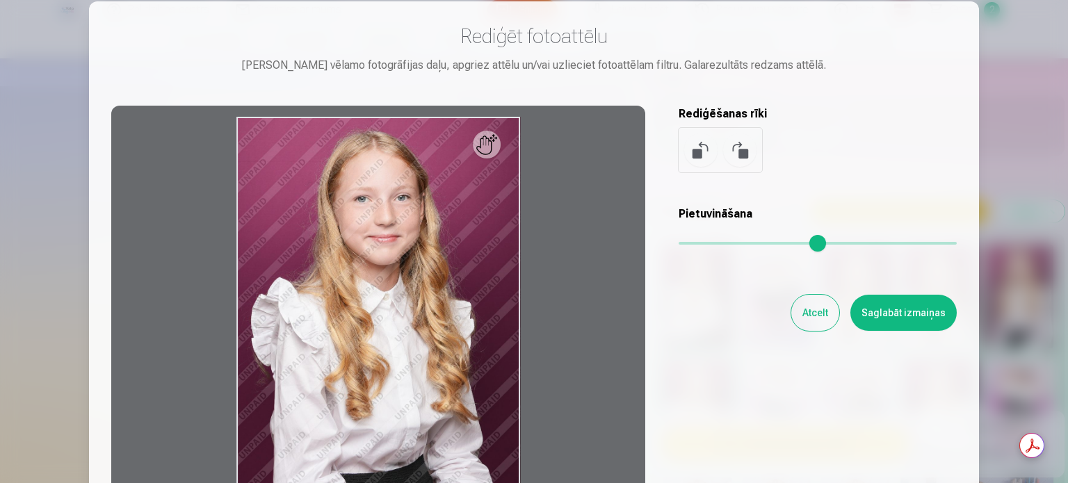
click at [814, 314] on button "Atcelt" at bounding box center [815, 313] width 48 height 36
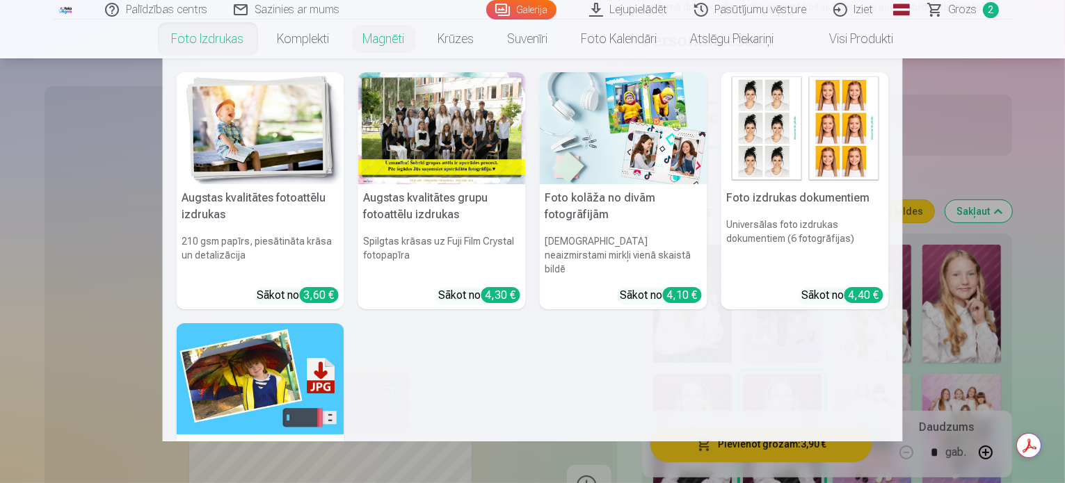
click at [252, 124] on img at bounding box center [261, 128] width 168 height 112
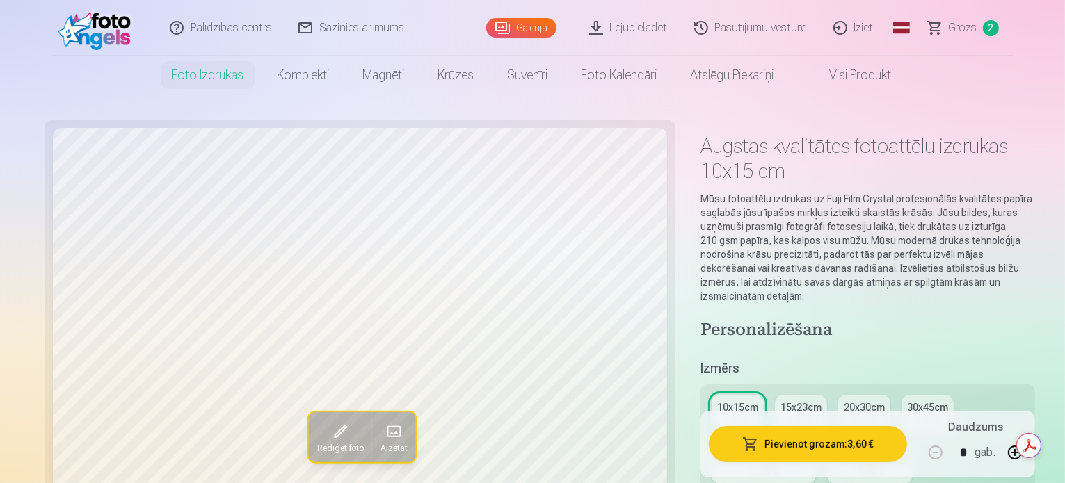
click at [788, 414] on div "4,30 €" at bounding box center [801, 421] width 26 height 14
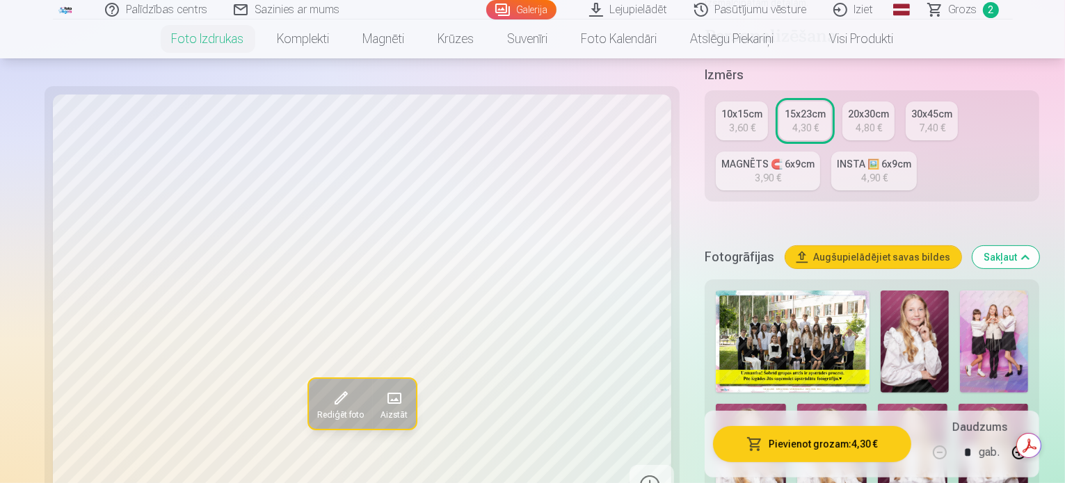
scroll to position [294, 0]
click at [960, 290] on img at bounding box center [994, 341] width 68 height 102
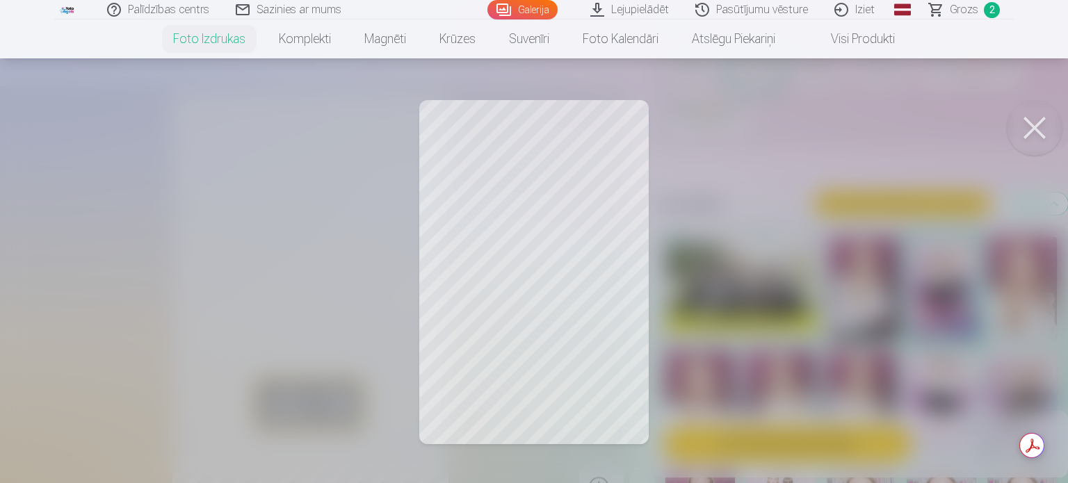
click at [1040, 117] on button at bounding box center [1035, 128] width 56 height 56
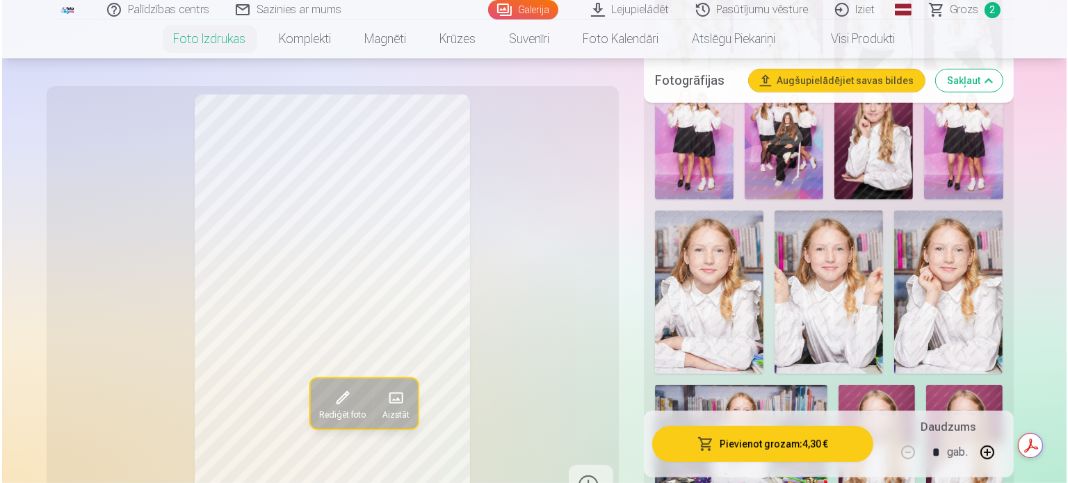
scroll to position [745, 0]
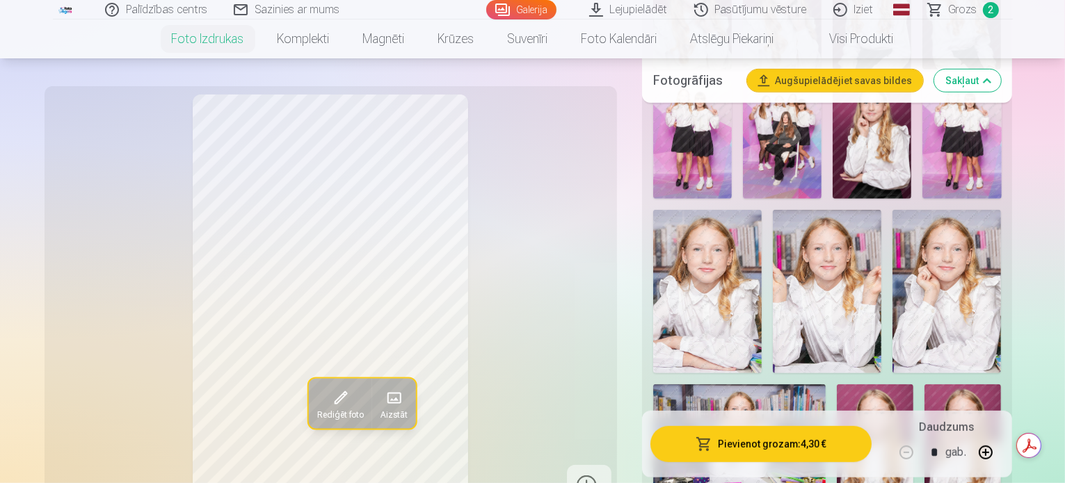
click at [763, 444] on button "Pievienot grozam : 4,30 €" at bounding box center [761, 444] width 222 height 36
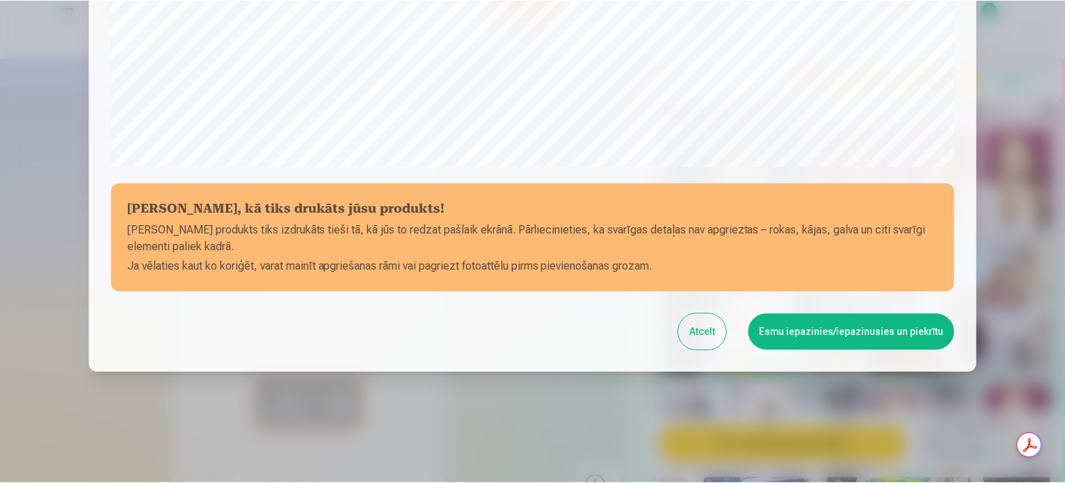
scroll to position [517, 0]
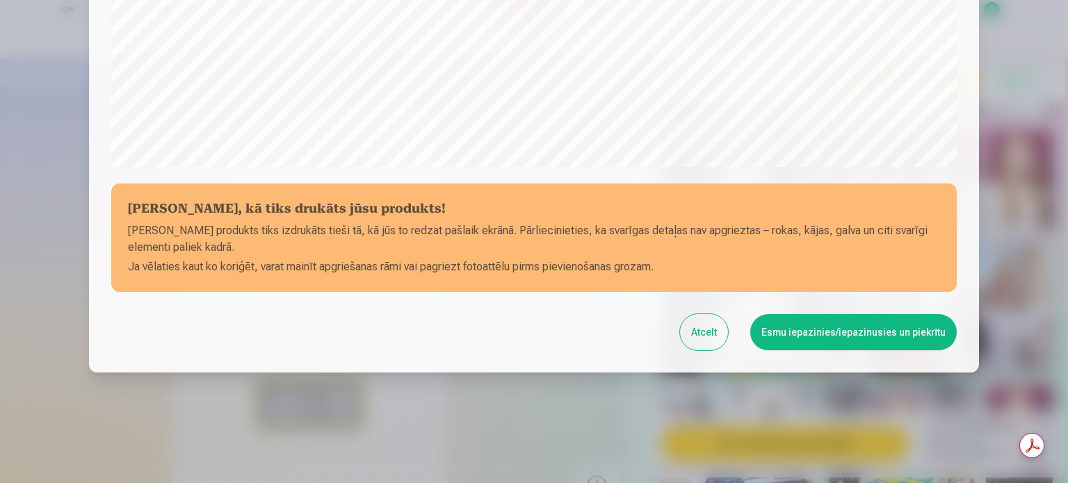
click at [868, 341] on button "Esmu iepazinies/iepazinusies un piekrītu" at bounding box center [853, 332] width 207 height 36
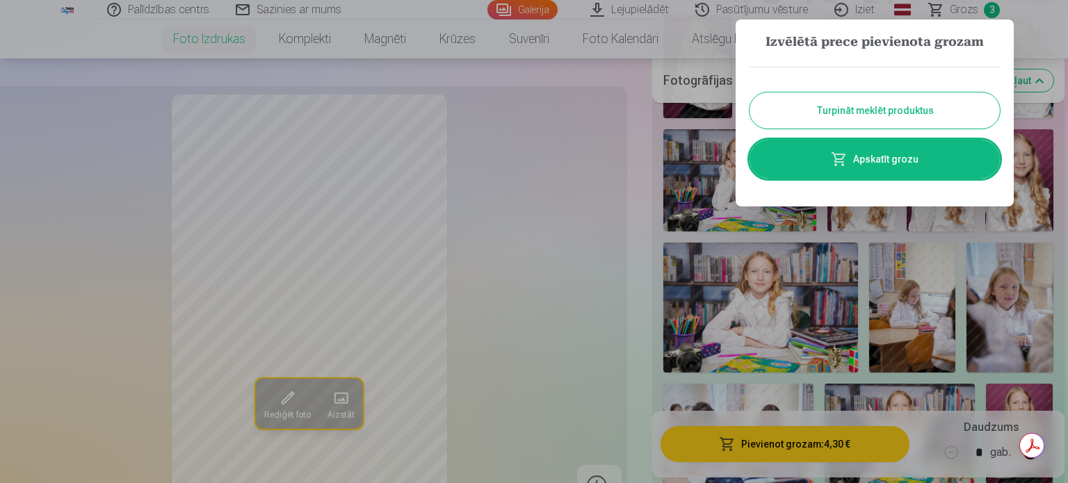
click at [896, 163] on link "Apskatīt grozu" at bounding box center [875, 159] width 250 height 39
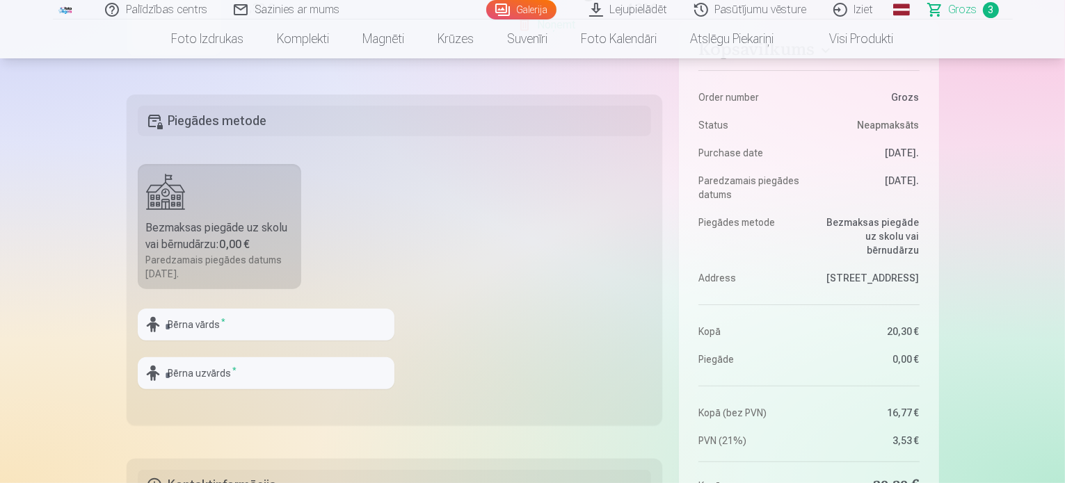
scroll to position [371, 0]
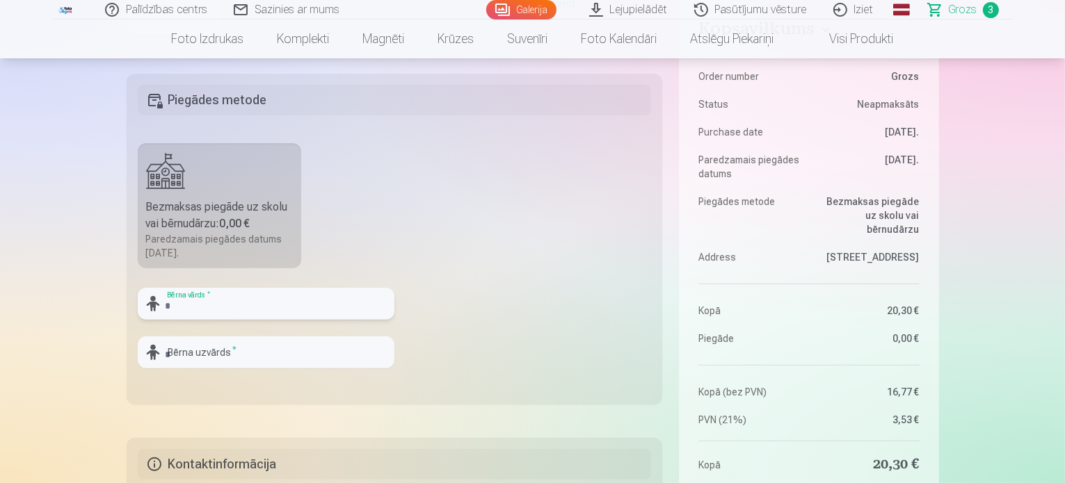
click at [344, 311] on input "text" at bounding box center [266, 304] width 257 height 32
type input "*"
type input "**********"
type input "*"
click at [299, 311] on input "**********" at bounding box center [266, 304] width 257 height 32
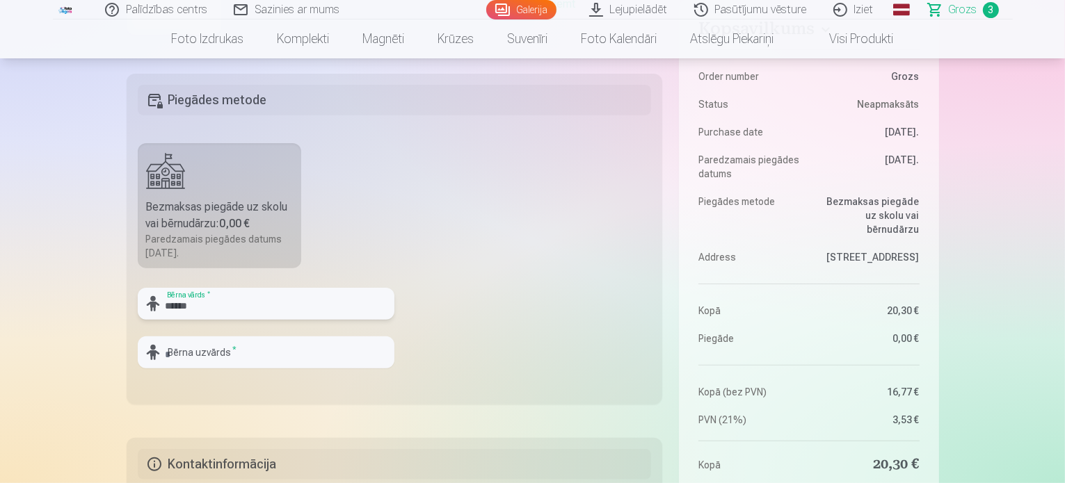
type input "*****"
click at [276, 355] on input "text" at bounding box center [266, 353] width 257 height 32
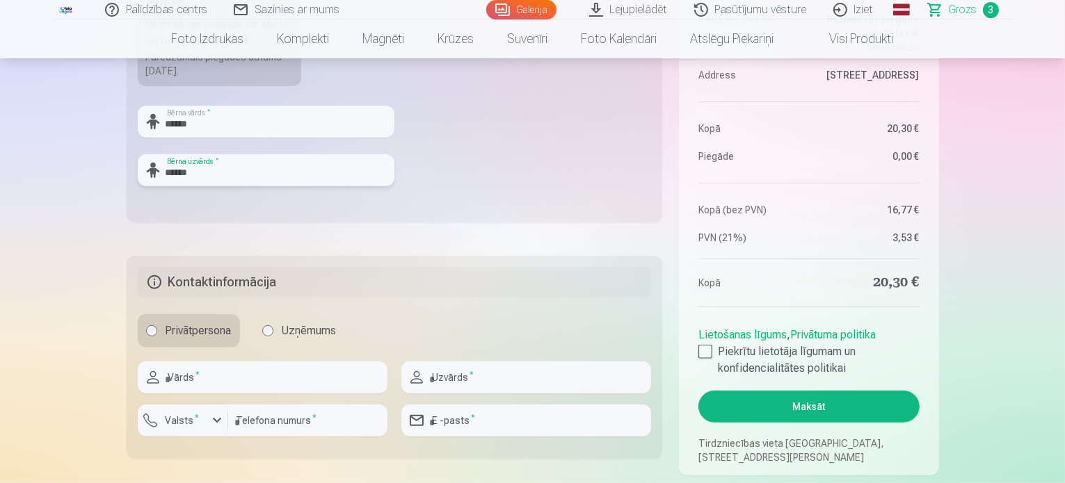
scroll to position [555, 0]
type input "******"
click at [284, 372] on input "text" at bounding box center [263, 376] width 250 height 32
type input "*****"
type input "******"
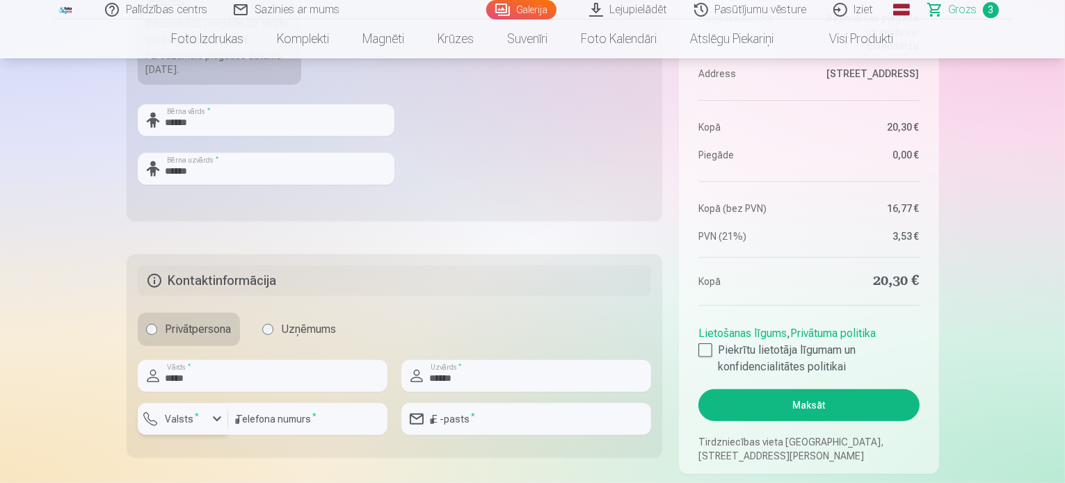
click at [176, 421] on label "Valsts *" at bounding box center [182, 419] width 45 height 14
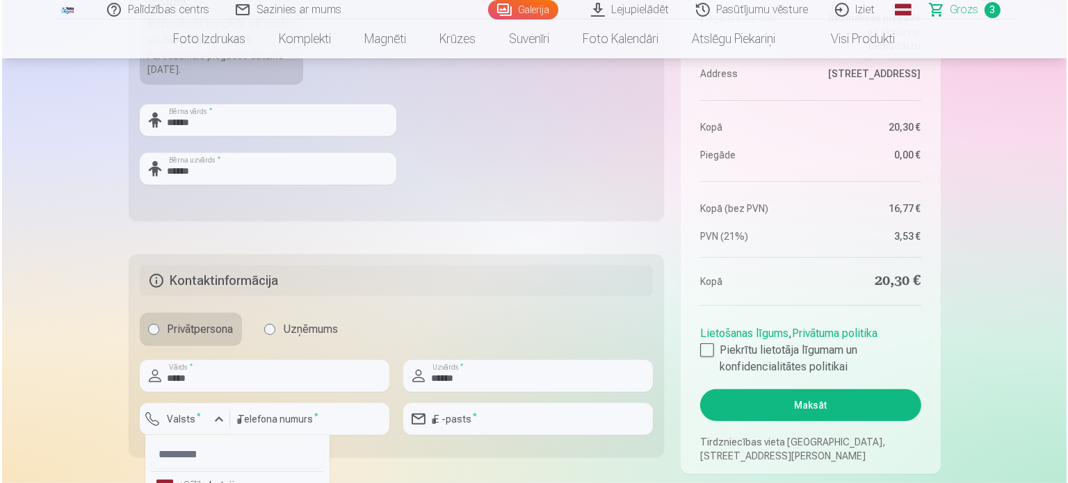
scroll to position [572, 0]
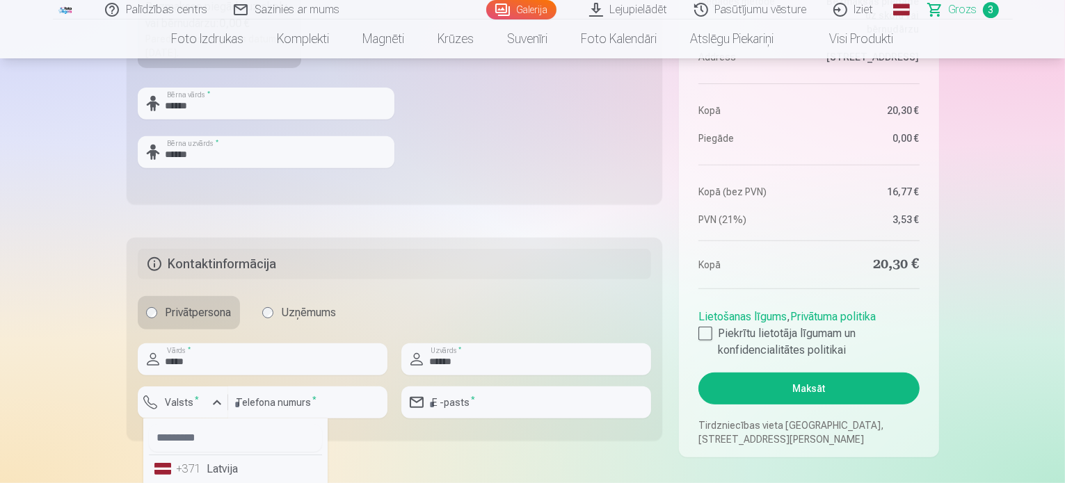
click at [188, 478] on li "+371 Latvija" at bounding box center [235, 469] width 173 height 28
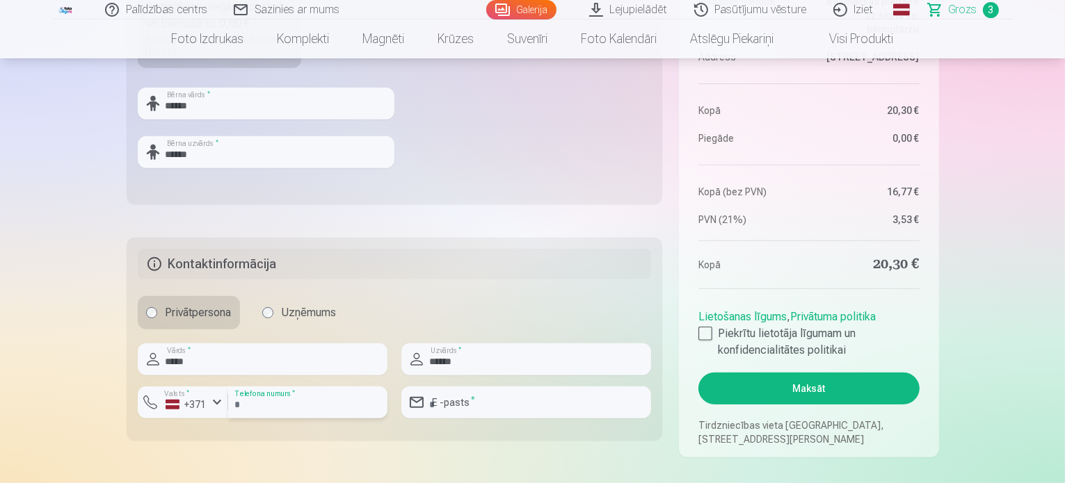
click at [259, 404] on input "number" at bounding box center [307, 403] width 159 height 32
type input "********"
type input "**********"
click at [706, 338] on div at bounding box center [705, 334] width 14 height 14
click at [797, 387] on button "Maksāt" at bounding box center [808, 389] width 220 height 32
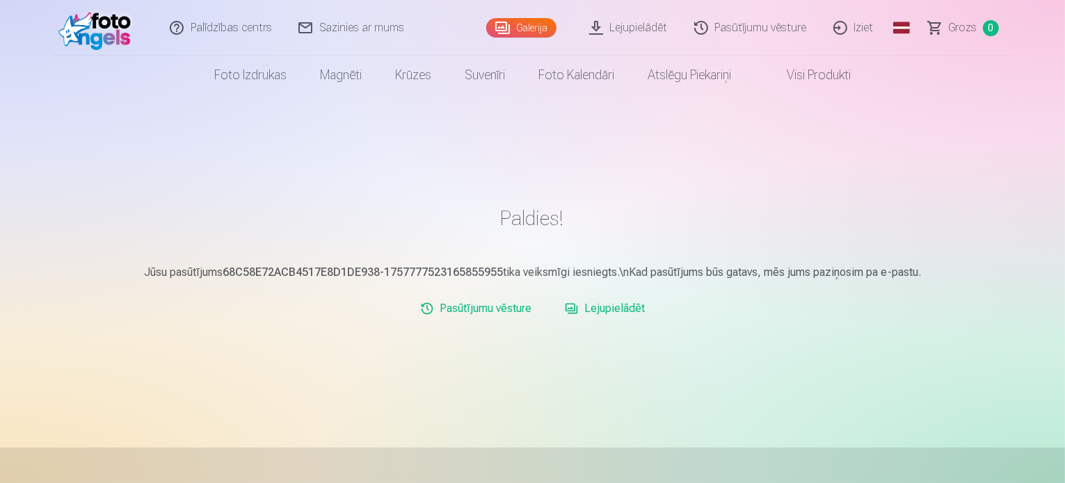
click at [521, 30] on link "Galerija" at bounding box center [521, 27] width 70 height 19
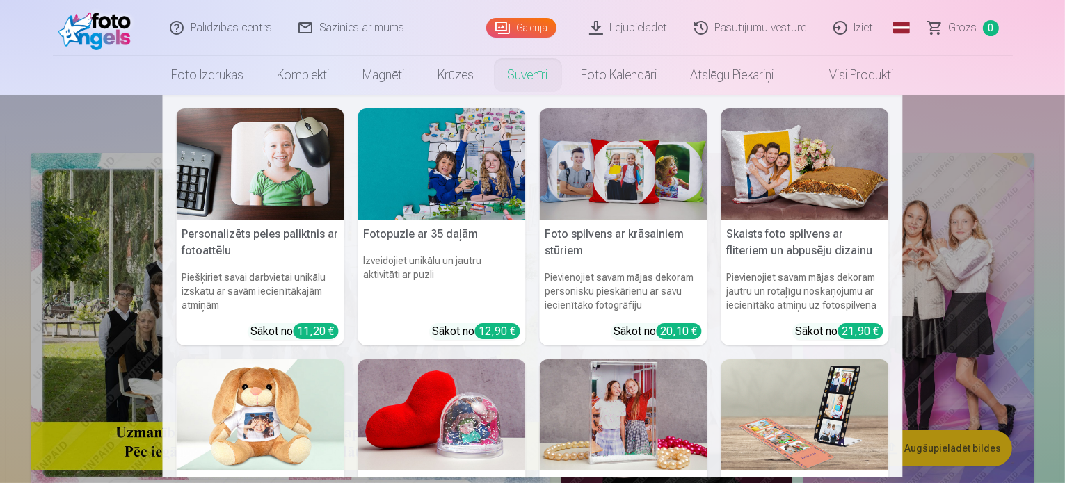
click at [524, 71] on link "Suvenīri" at bounding box center [528, 75] width 74 height 39
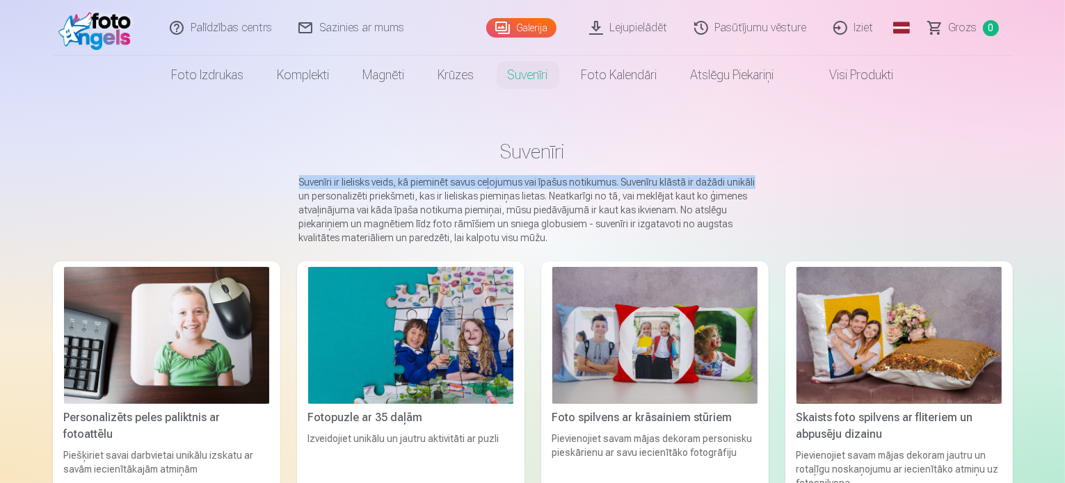
drag, startPoint x: 1063, startPoint y: 108, endPoint x: 882, endPoint y: 182, distance: 196.1
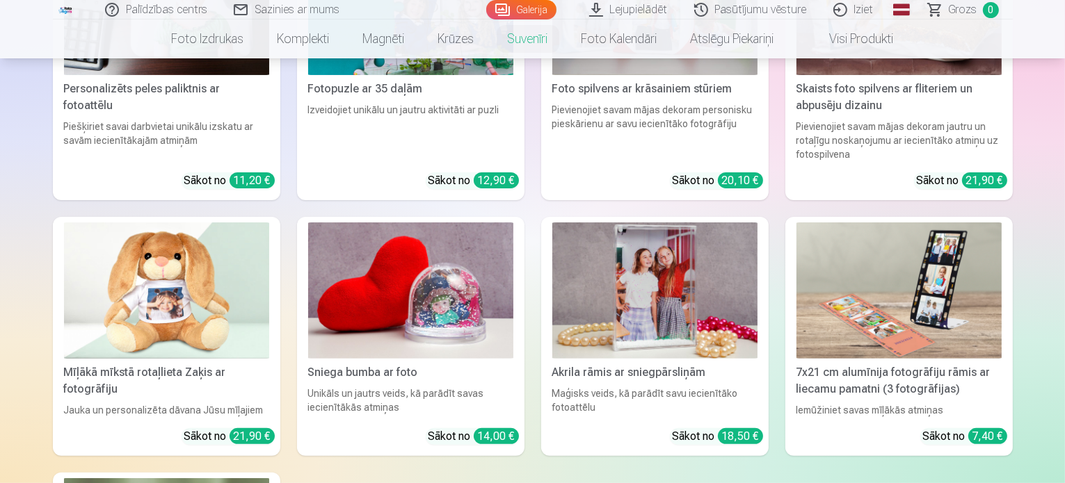
scroll to position [359, 0]
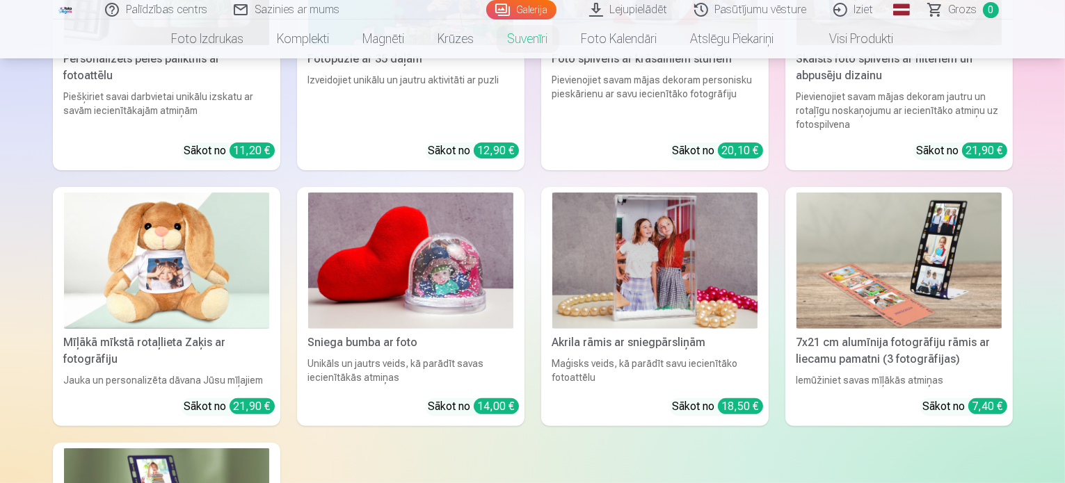
drag, startPoint x: 1063, startPoint y: 150, endPoint x: 1067, endPoint y: 281, distance: 131.5
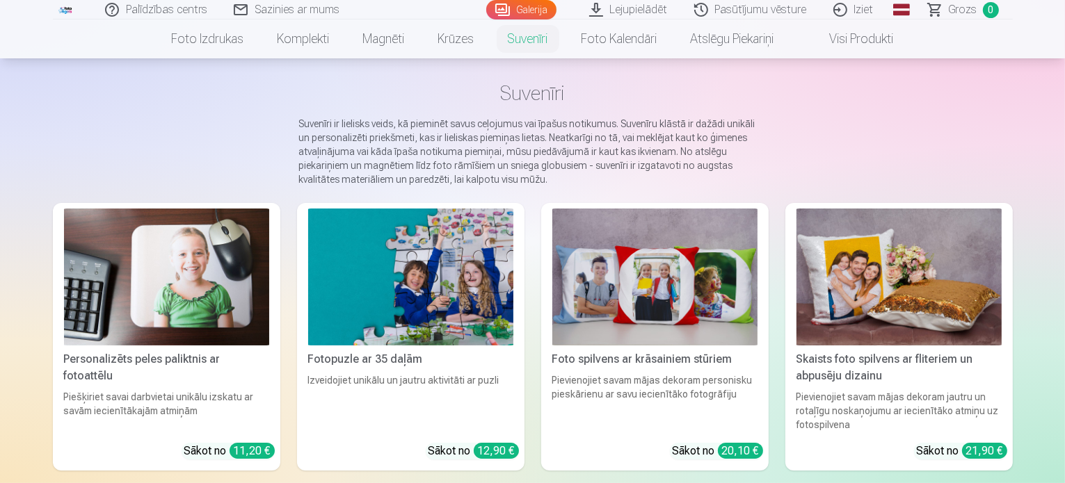
scroll to position [0, 0]
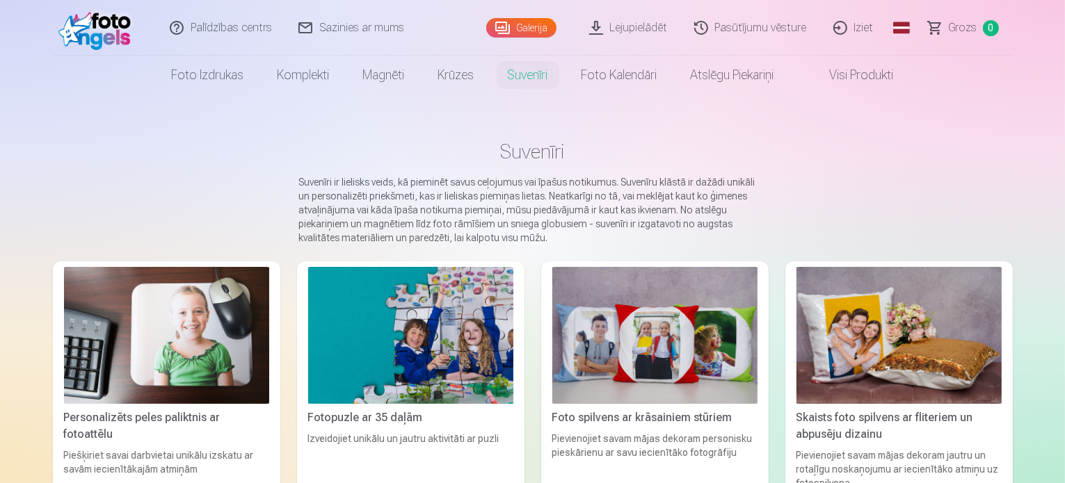
click at [853, 74] on link "Visi produkti" at bounding box center [851, 75] width 120 height 39
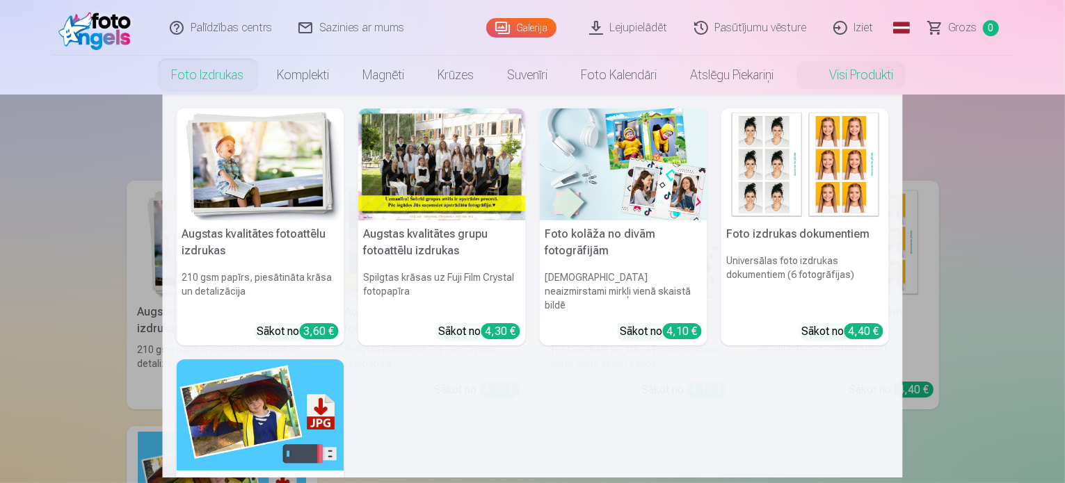
click at [423, 188] on div at bounding box center [442, 164] width 168 height 112
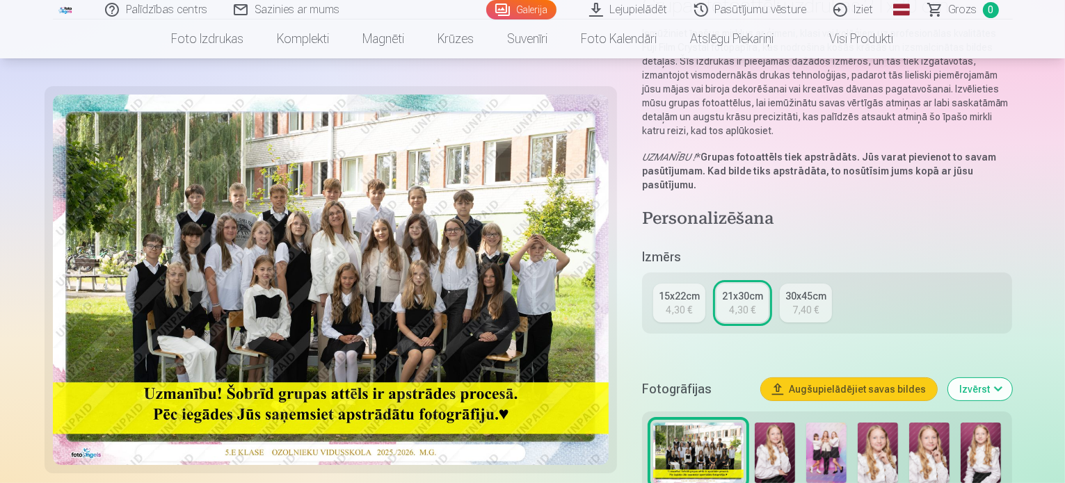
scroll to position [147, 0]
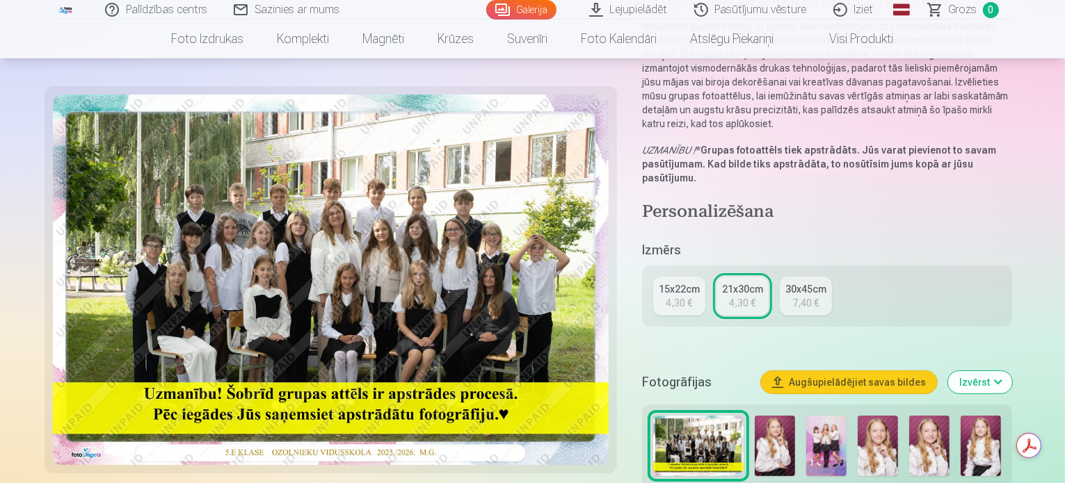
click at [792, 426] on img at bounding box center [774, 446] width 40 height 60
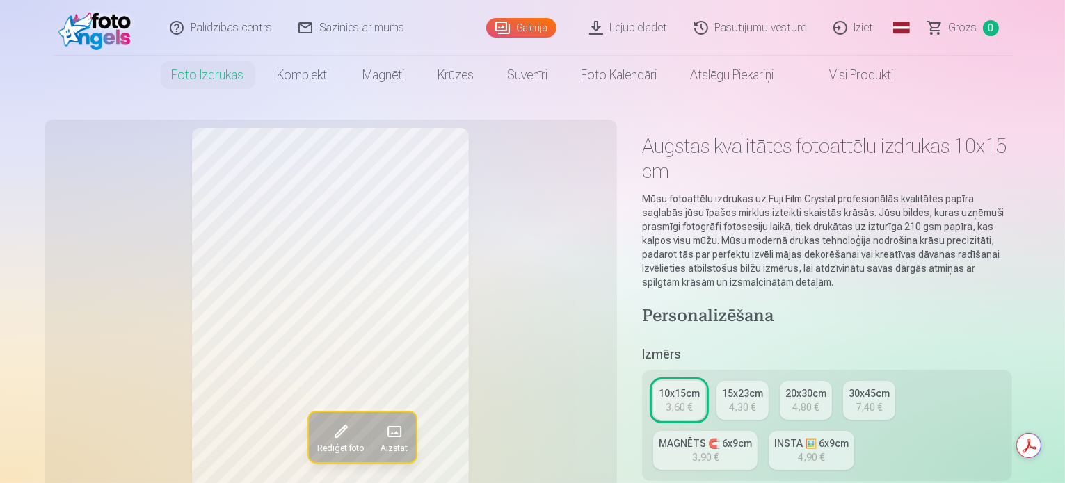
drag, startPoint x: 0, startPoint y: 0, endPoint x: 546, endPoint y: 284, distance: 615.5
click at [546, 284] on div "Rediģēt foto Aizstāt" at bounding box center [331, 334] width 556 height 412
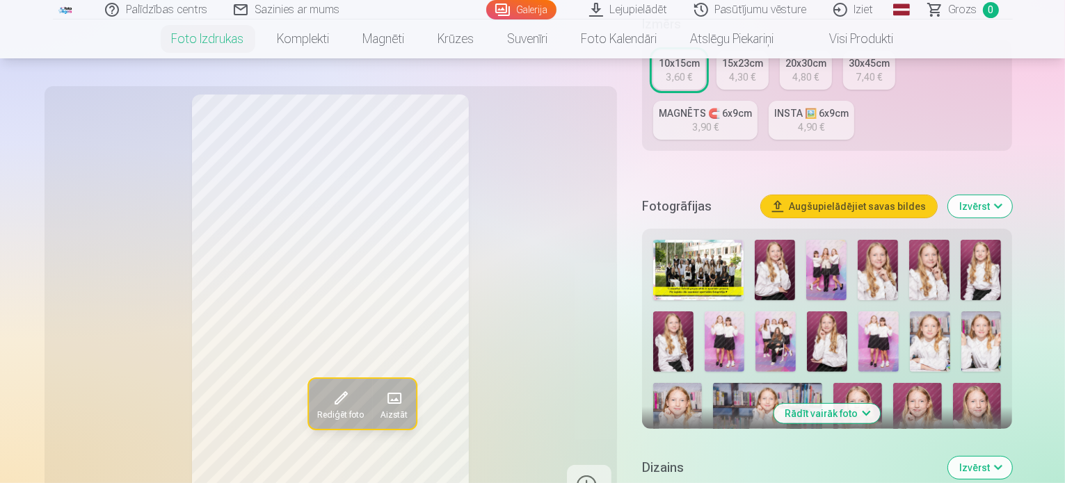
scroll to position [358, 0]
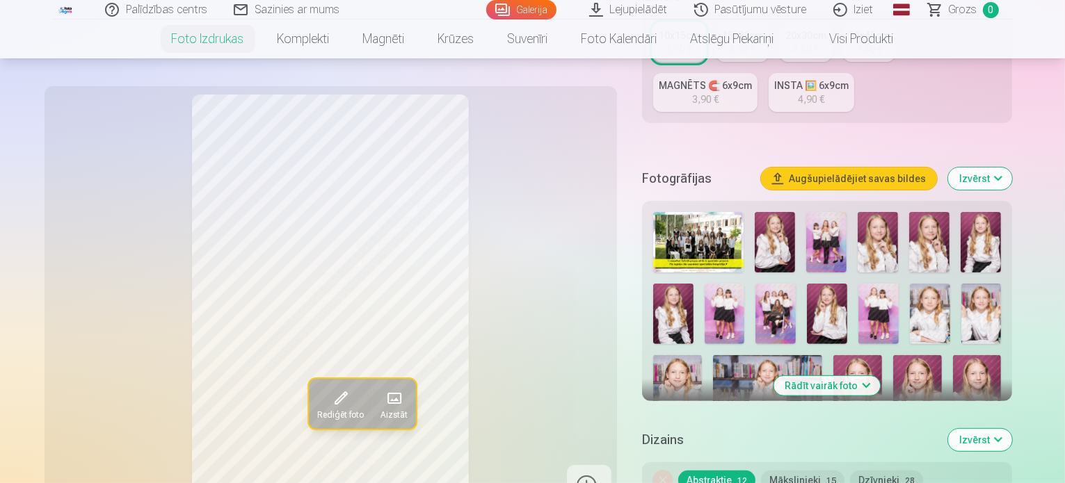
click at [784, 212] on img at bounding box center [774, 242] width 40 height 60
click at [837, 212] on img at bounding box center [826, 242] width 40 height 60
click at [882, 212] on img at bounding box center [877, 242] width 40 height 60
click at [948, 212] on img at bounding box center [929, 242] width 40 height 60
click at [989, 212] on img at bounding box center [980, 242] width 40 height 60
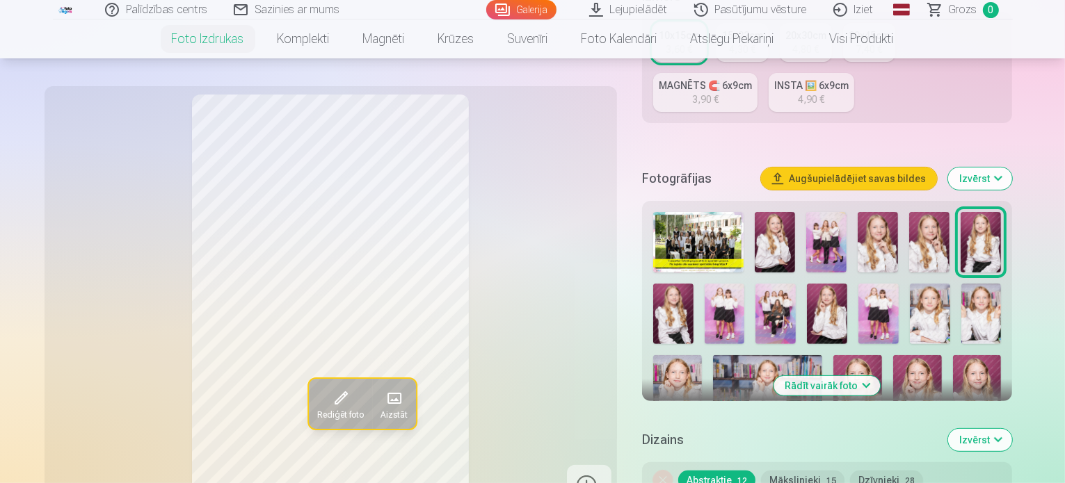
click at [1007, 207] on div at bounding box center [826, 396] width 359 height 378
click at [693, 284] on img at bounding box center [673, 314] width 40 height 60
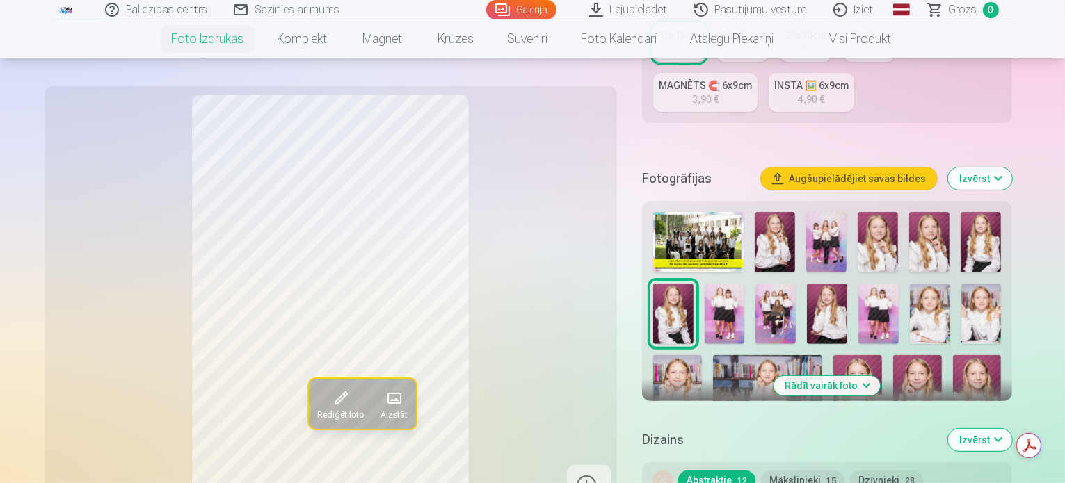
click at [704, 289] on img at bounding box center [724, 314] width 40 height 60
click at [755, 284] on img at bounding box center [775, 314] width 40 height 60
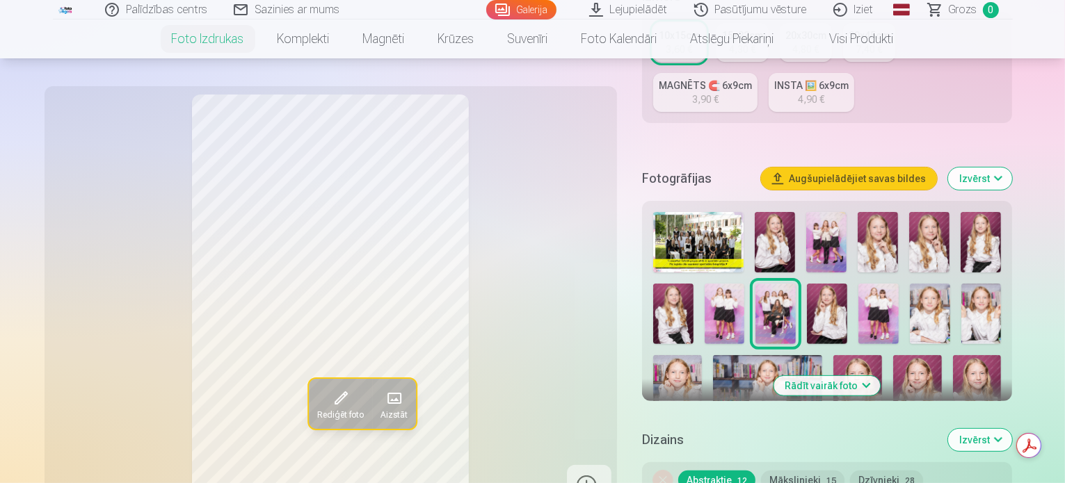
click at [329, 401] on span at bounding box center [340, 398] width 22 height 22
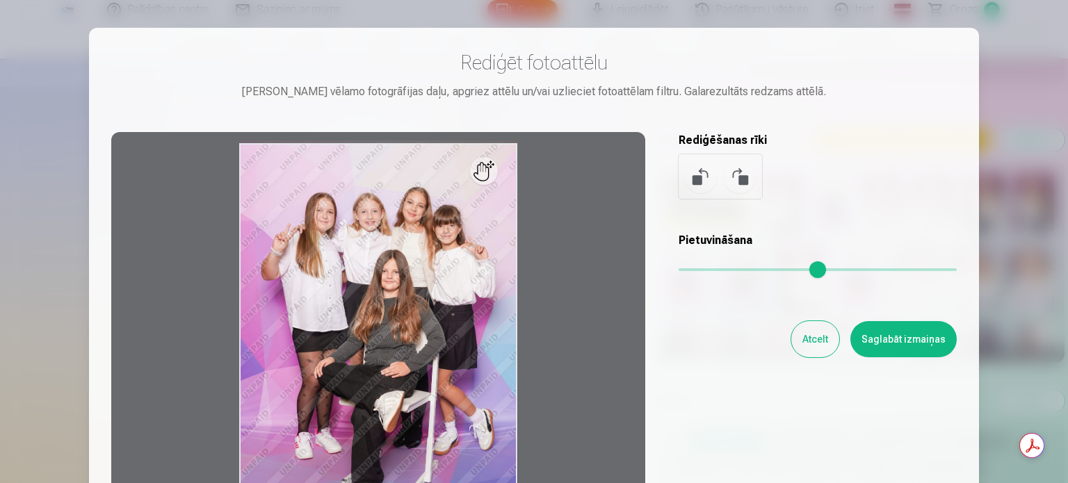
click at [737, 179] on button at bounding box center [739, 176] width 33 height 33
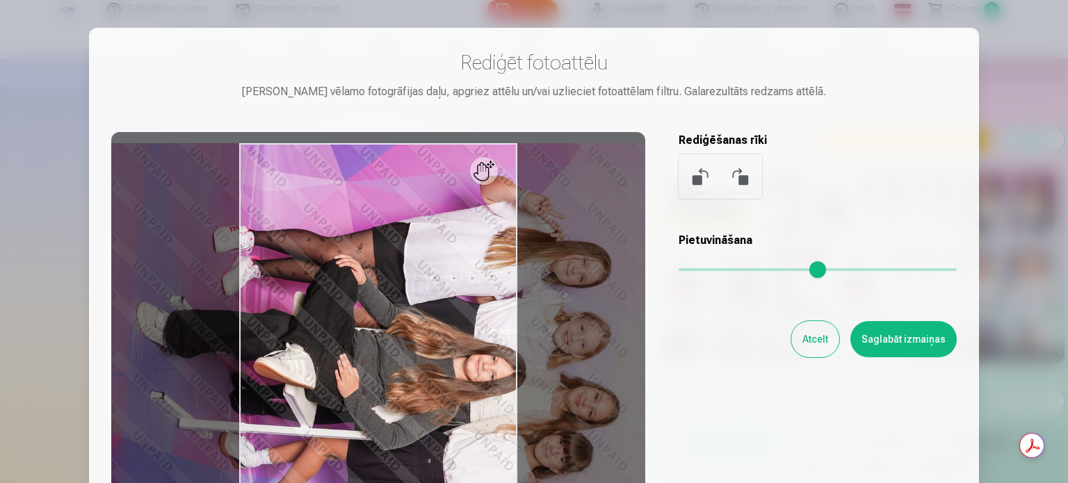
click at [353, 303] on div at bounding box center [378, 350] width 534 height 437
click at [691, 172] on button at bounding box center [700, 176] width 33 height 33
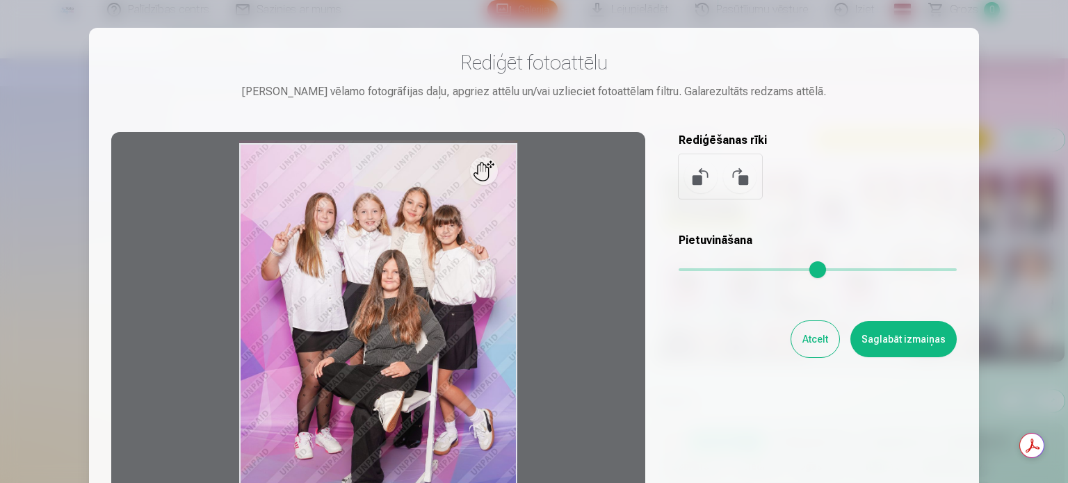
click at [687, 268] on input "range" at bounding box center [818, 269] width 278 height 3
click at [818, 339] on button "Atcelt" at bounding box center [815, 339] width 48 height 36
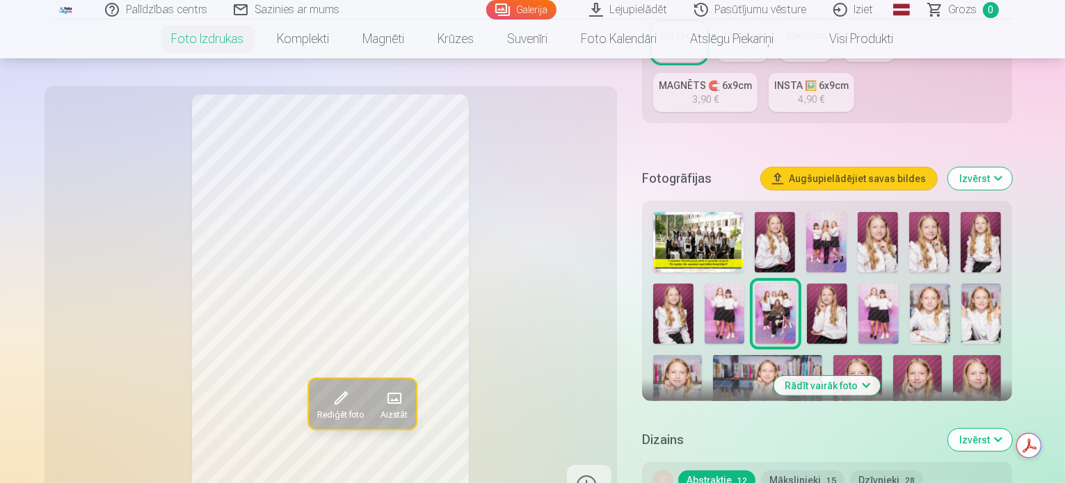
click at [807, 284] on img at bounding box center [827, 314] width 40 height 60
click at [919, 284] on img at bounding box center [930, 314] width 40 height 60
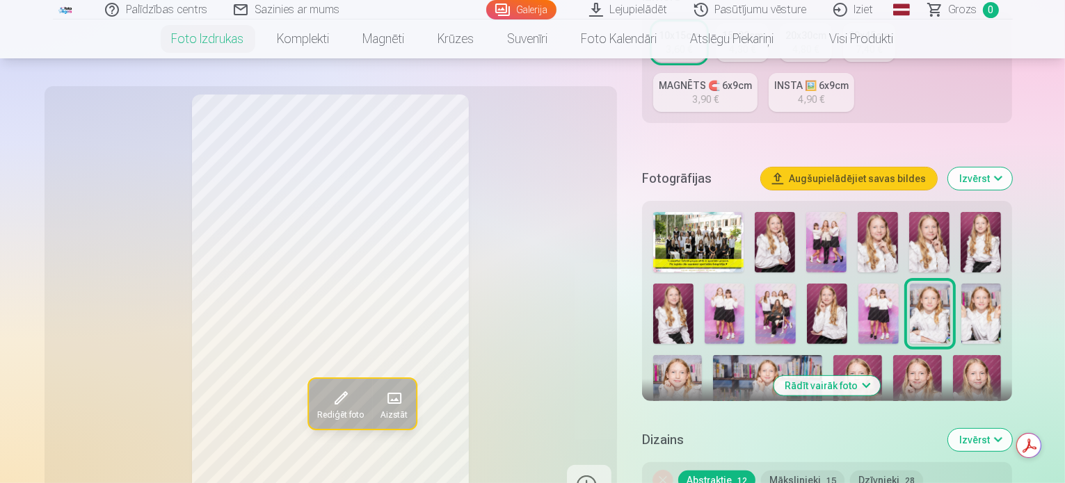
click at [755, 284] on img at bounding box center [775, 314] width 40 height 60
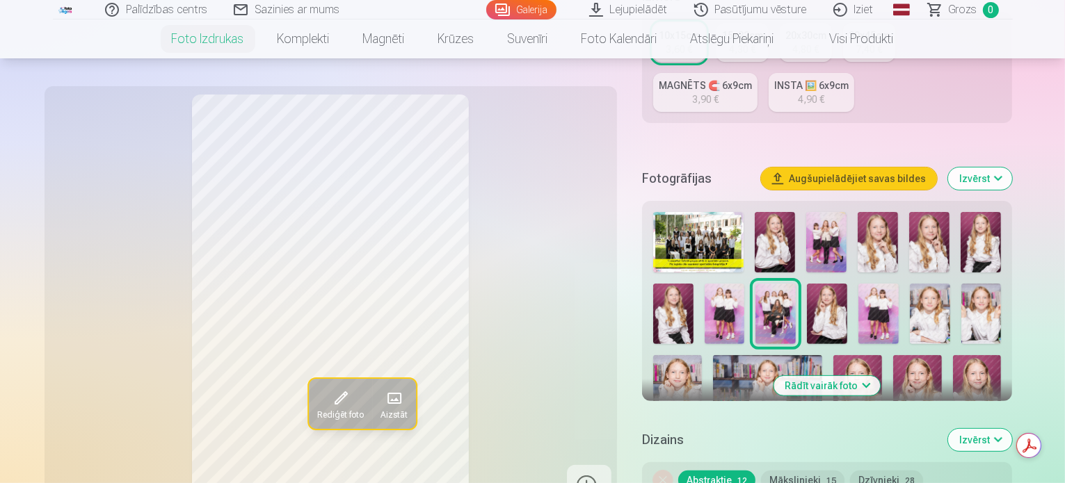
click at [961, 284] on img at bounding box center [981, 314] width 40 height 60
click at [702, 355] on img at bounding box center [677, 391] width 49 height 73
click at [730, 355] on img at bounding box center [767, 391] width 109 height 73
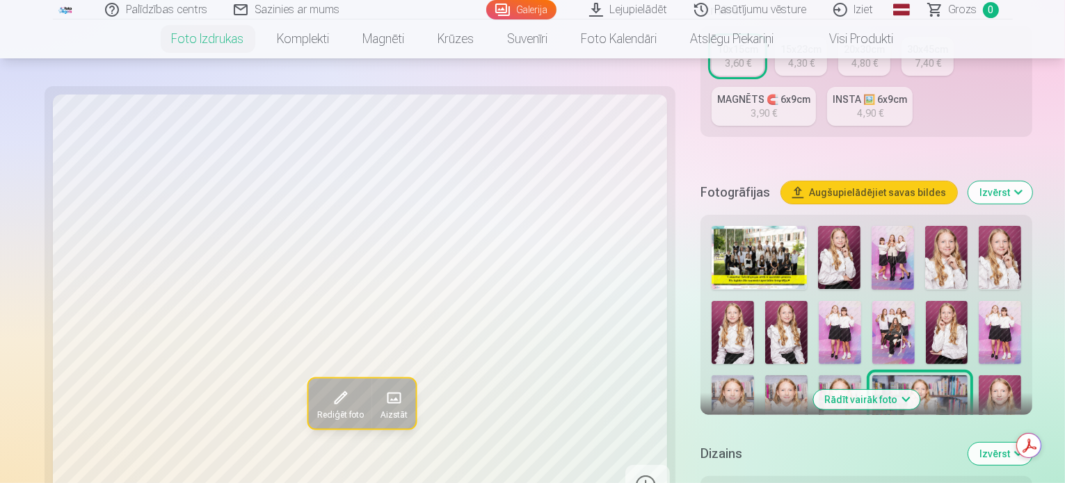
click at [978, 375] on img at bounding box center [999, 406] width 42 height 63
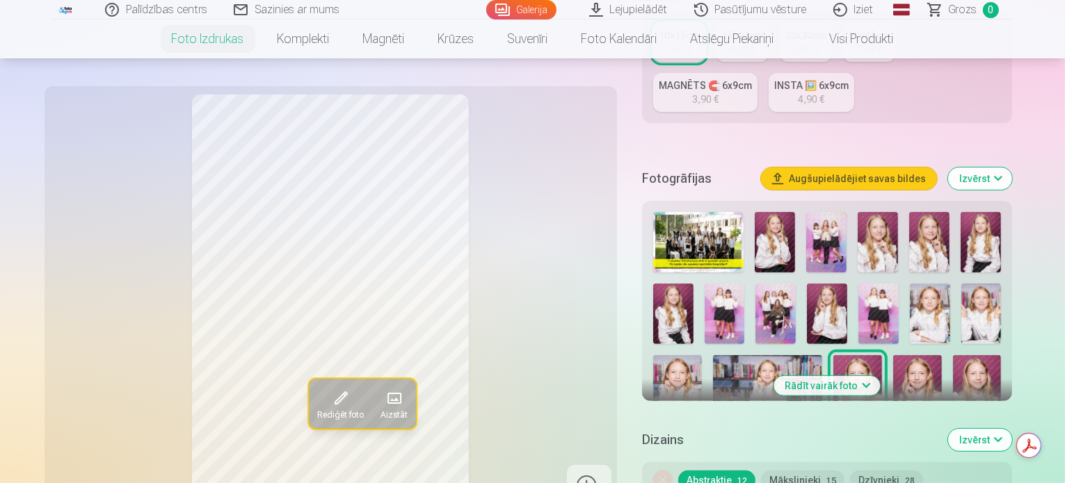
click at [893, 355] on img at bounding box center [917, 391] width 49 height 73
click at [953, 355] on img at bounding box center [977, 391] width 49 height 73
click at [762, 439] on img at bounding box center [707, 475] width 109 height 72
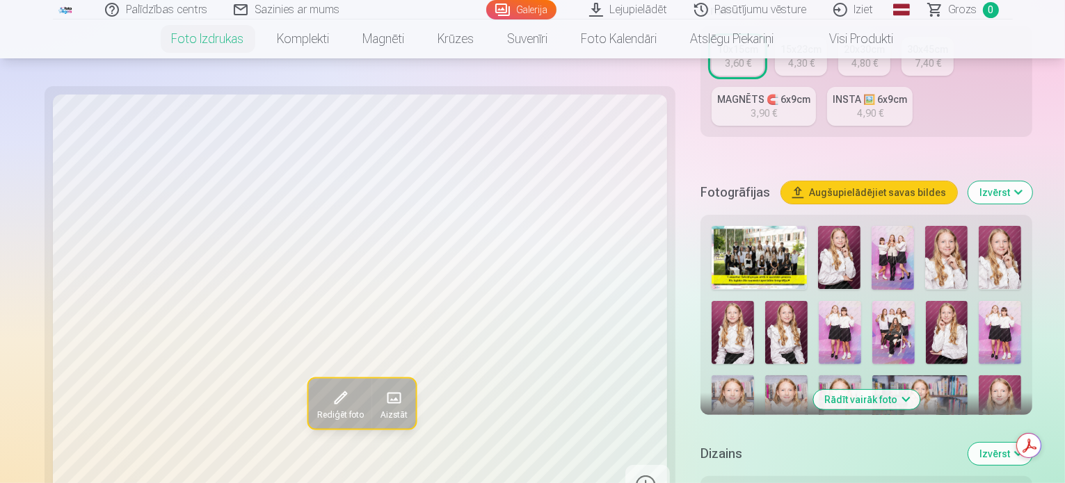
click at [967, 450] on img at bounding box center [946, 481] width 42 height 63
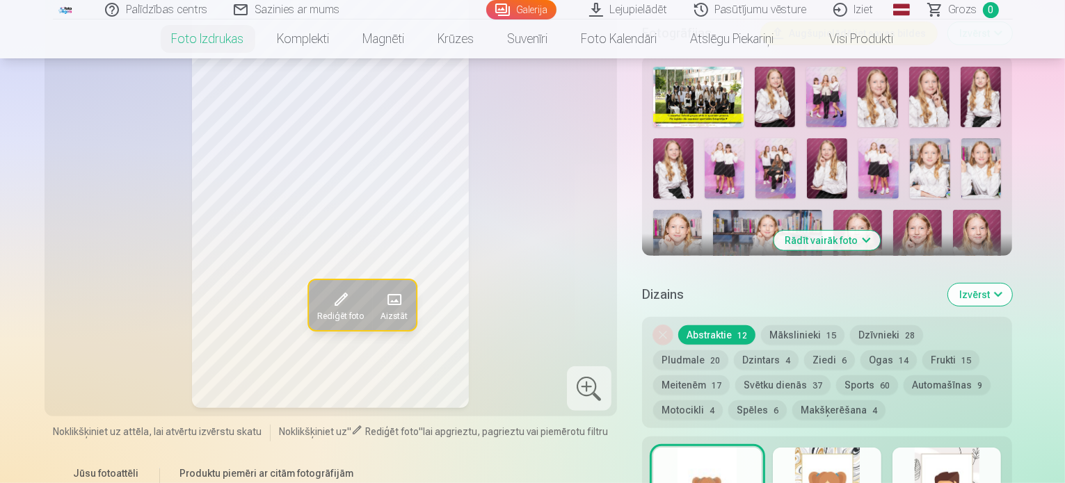
scroll to position [476, 0]
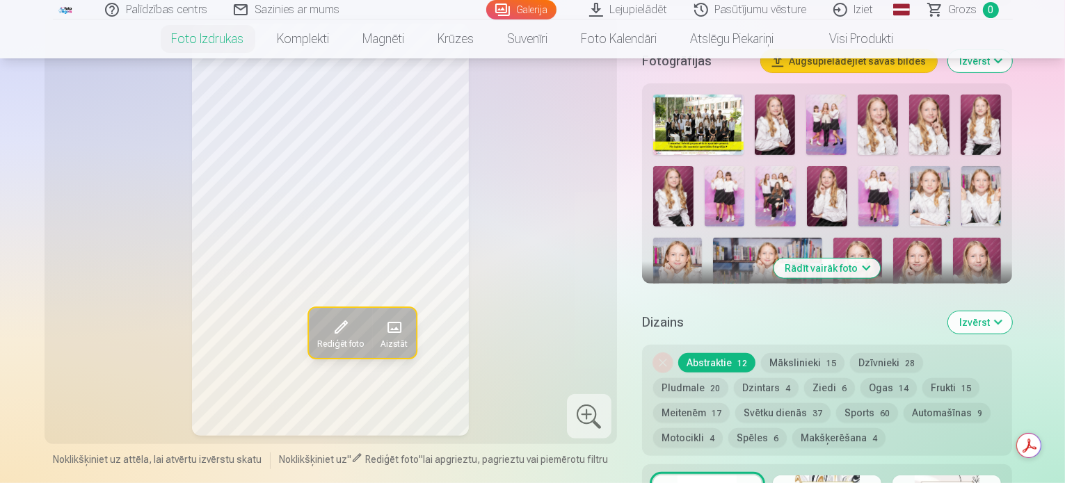
click at [833, 238] on img at bounding box center [857, 274] width 49 height 73
click at [804, 378] on button "Ziedi 6" at bounding box center [829, 387] width 51 height 19
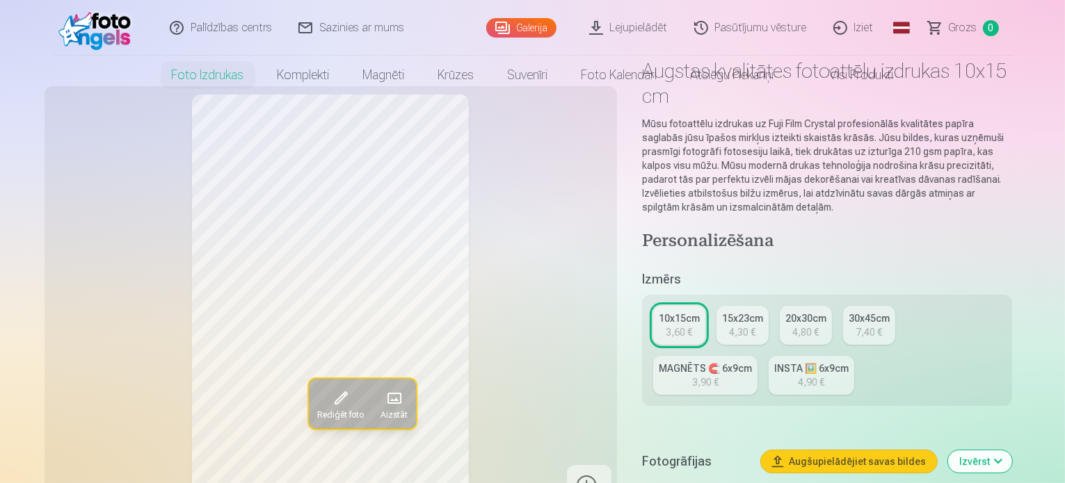
scroll to position [0, 0]
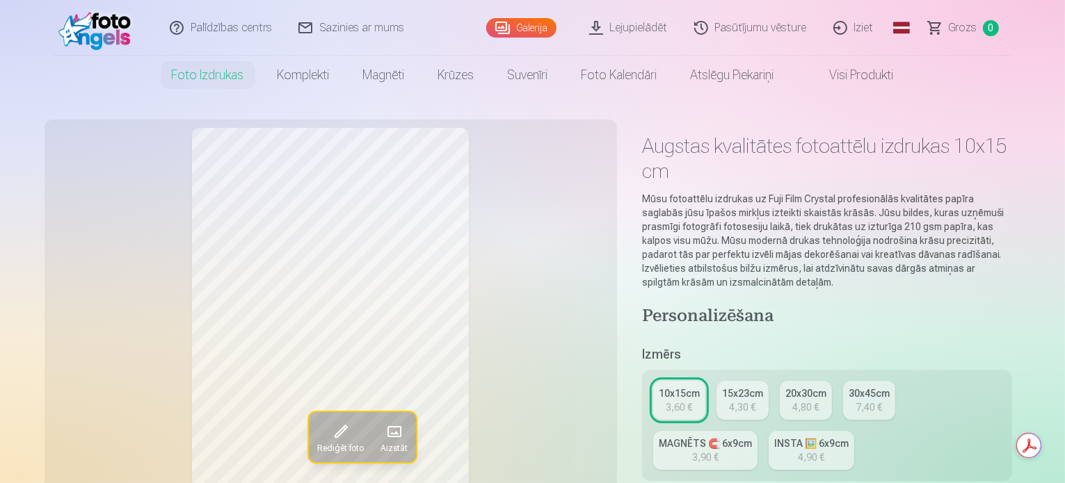
click at [654, 25] on link "Lejupielādēt" at bounding box center [628, 28] width 105 height 56
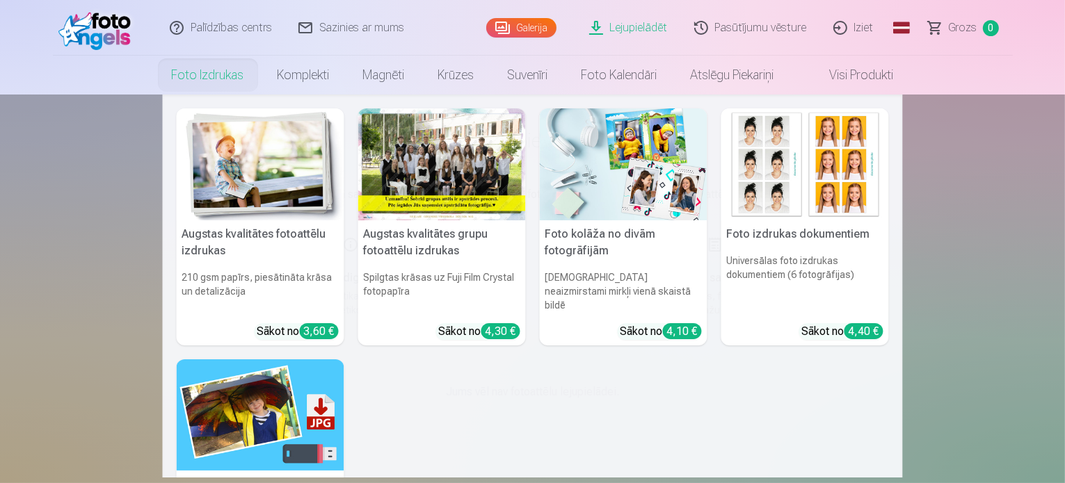
click at [216, 79] on link "Foto izdrukas" at bounding box center [208, 75] width 106 height 39
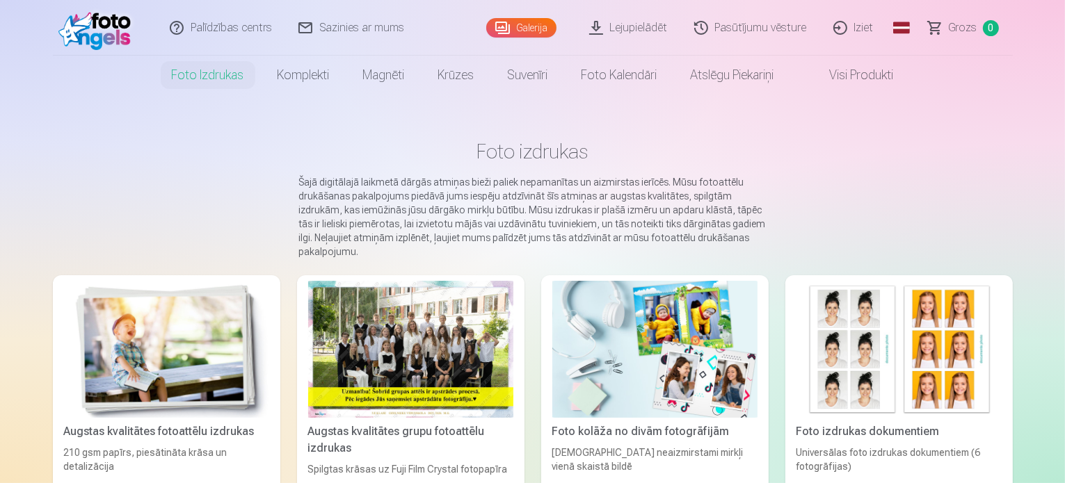
click at [219, 325] on img at bounding box center [166, 349] width 205 height 137
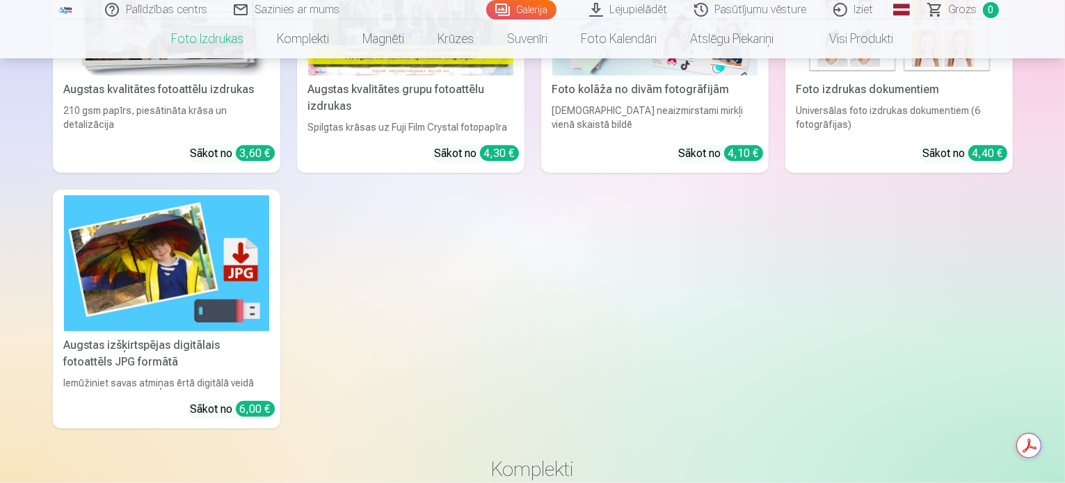
scroll to position [1588, 0]
click at [181, 283] on img at bounding box center [166, 263] width 205 height 137
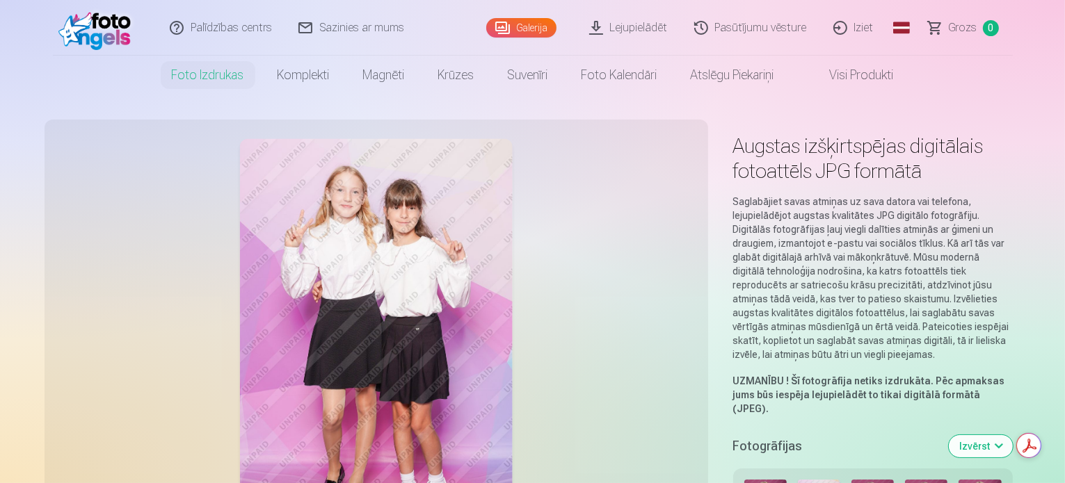
click at [855, 36] on link "Iziet" at bounding box center [854, 28] width 67 height 56
